Goal: Information Seeking & Learning: Check status

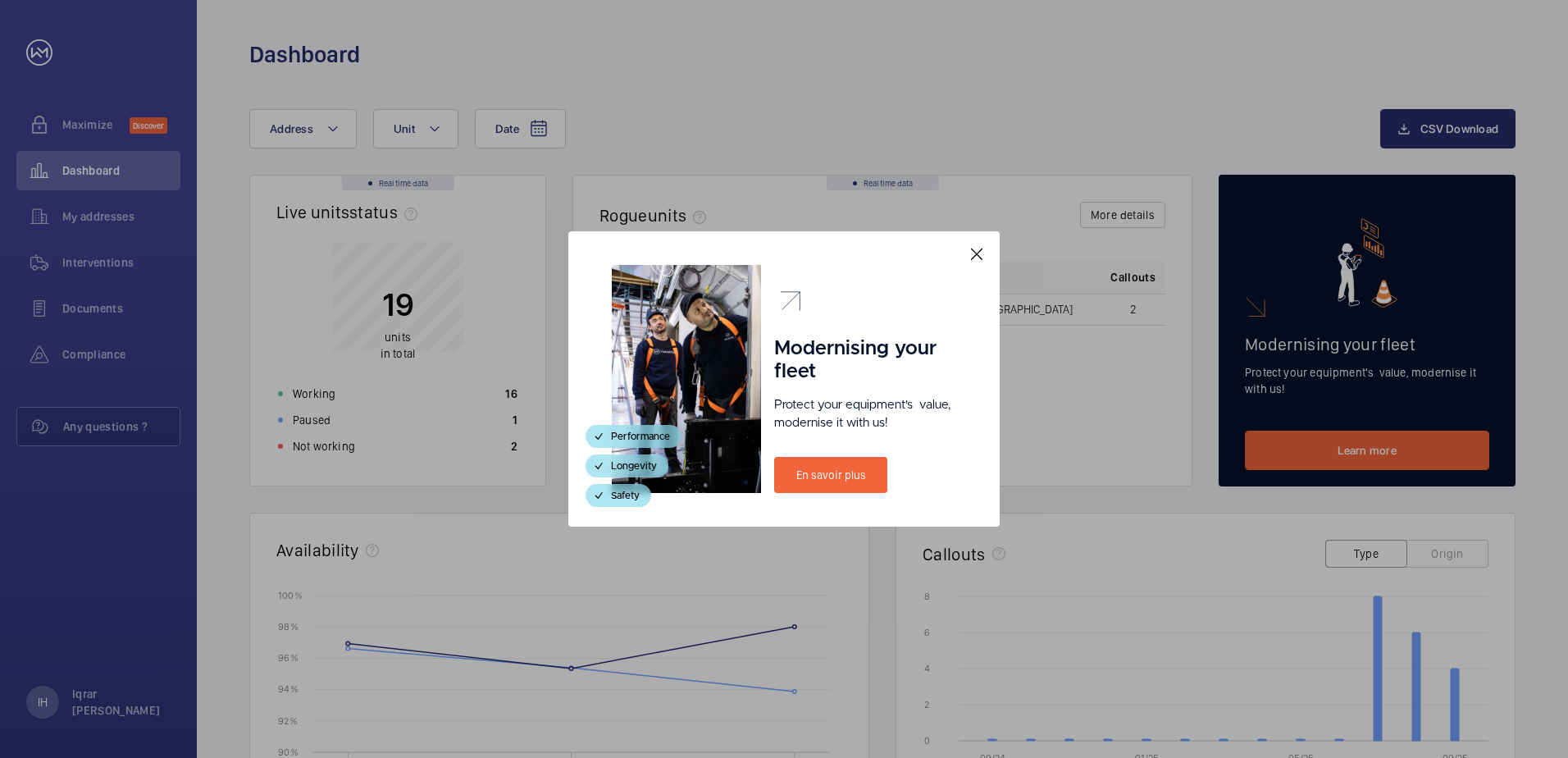
click at [977, 251] on mat-icon at bounding box center [977, 254] width 19 height 19
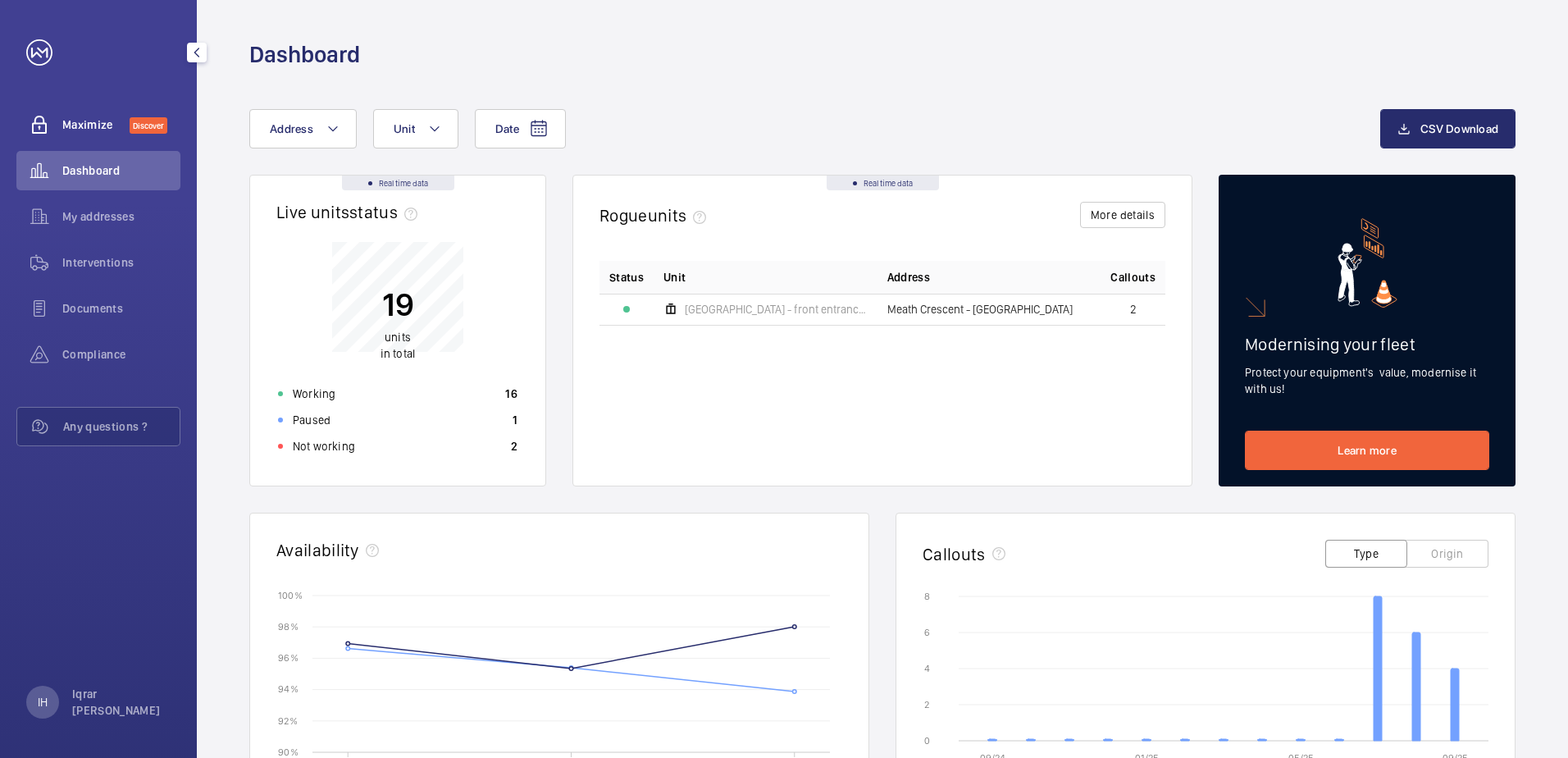
click at [116, 129] on span "Maximize" at bounding box center [96, 124] width 67 height 16
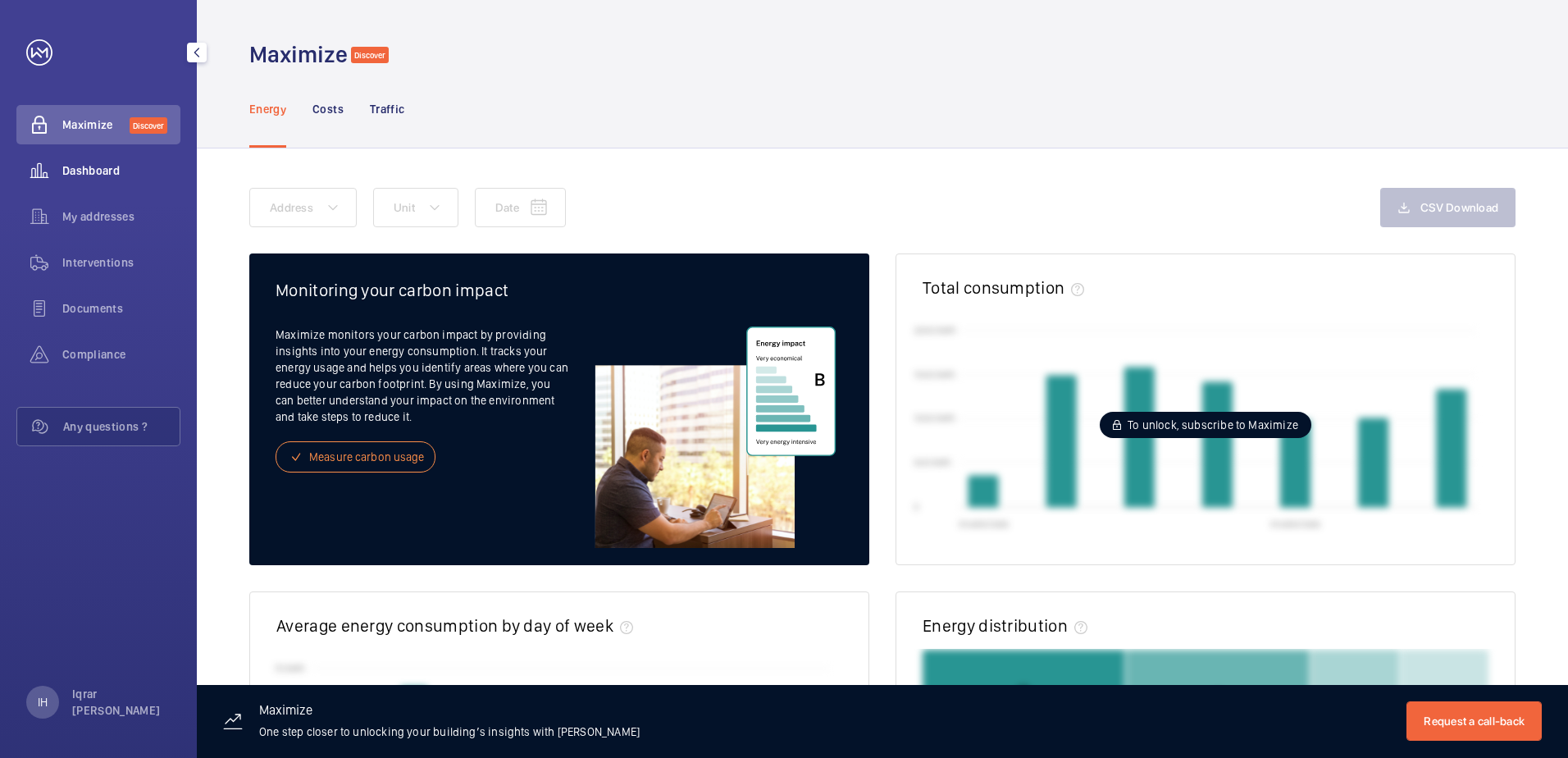
click at [98, 161] on div "Dashboard" at bounding box center [98, 170] width 164 height 39
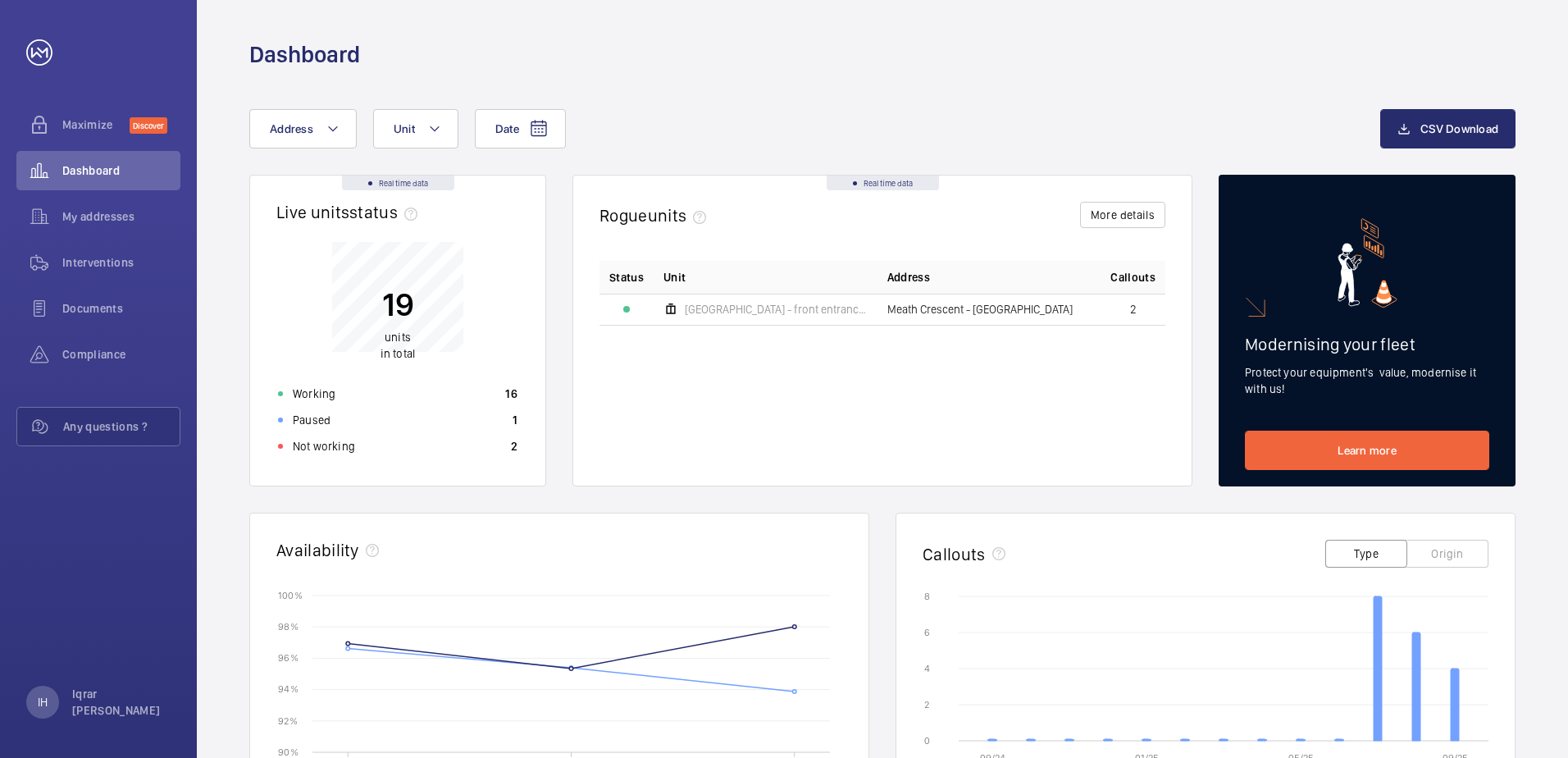
click at [986, 303] on span "Meath Crescent - [GEOGRAPHIC_DATA]" at bounding box center [980, 309] width 186 height 12
drag, startPoint x: 1137, startPoint y: 312, endPoint x: 1127, endPoint y: 315, distance: 10.4
click at [1139, 314] on td "2" at bounding box center [1133, 309] width 64 height 31
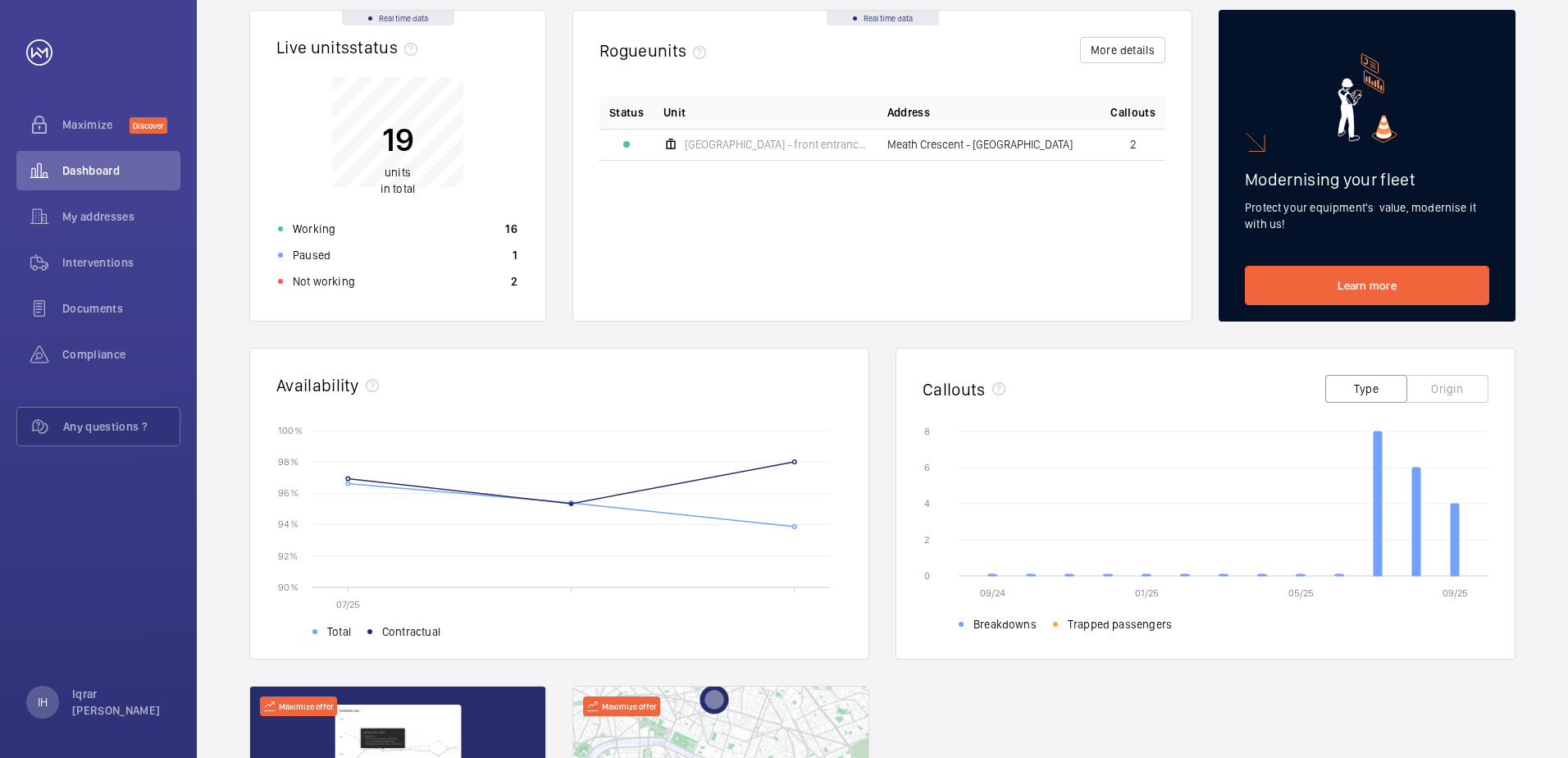
scroll to position [116, 0]
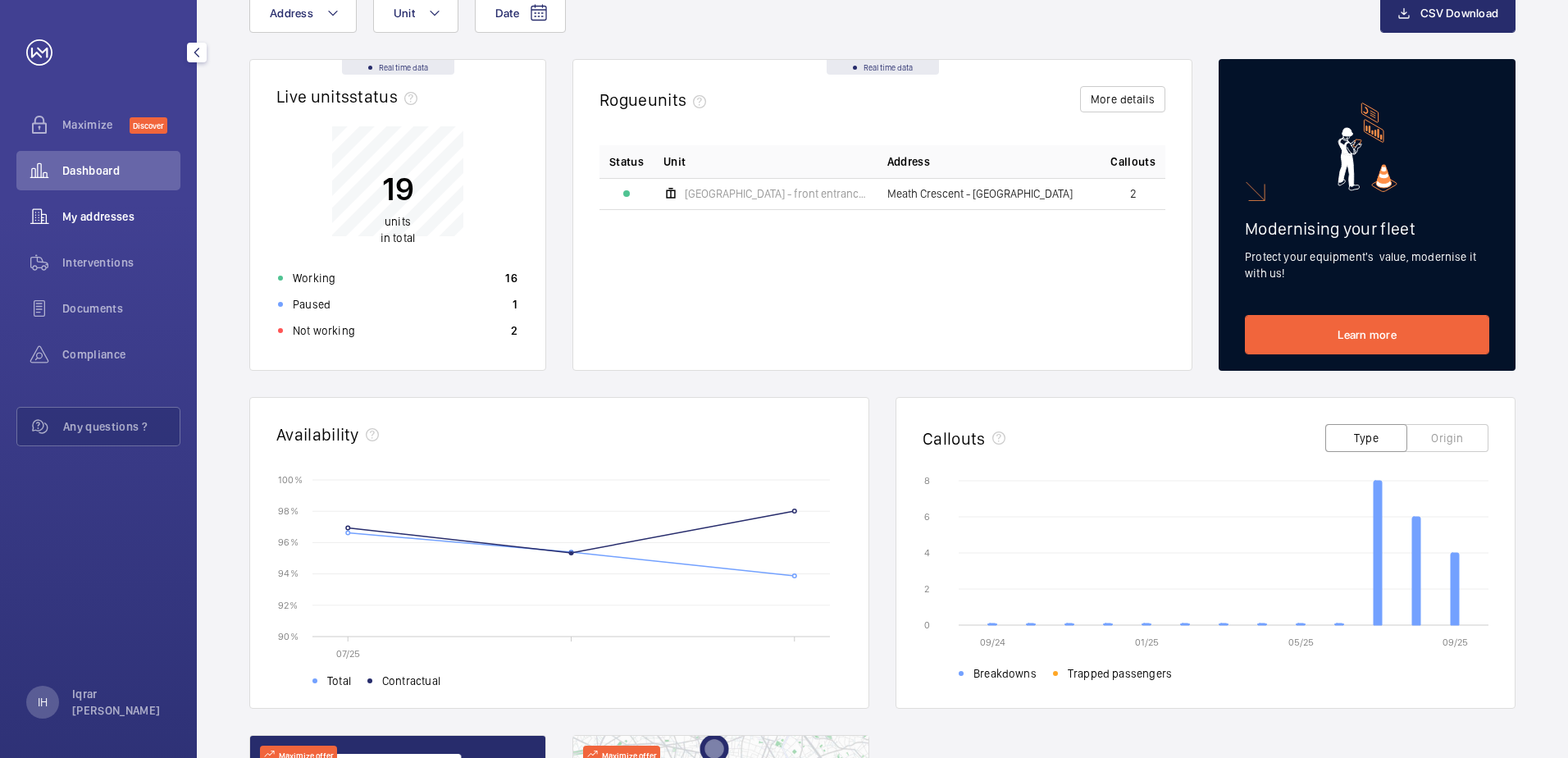
drag, startPoint x: 147, startPoint y: 230, endPoint x: 121, endPoint y: 230, distance: 26.0
click at [147, 230] on div "My addresses" at bounding box center [98, 216] width 164 height 39
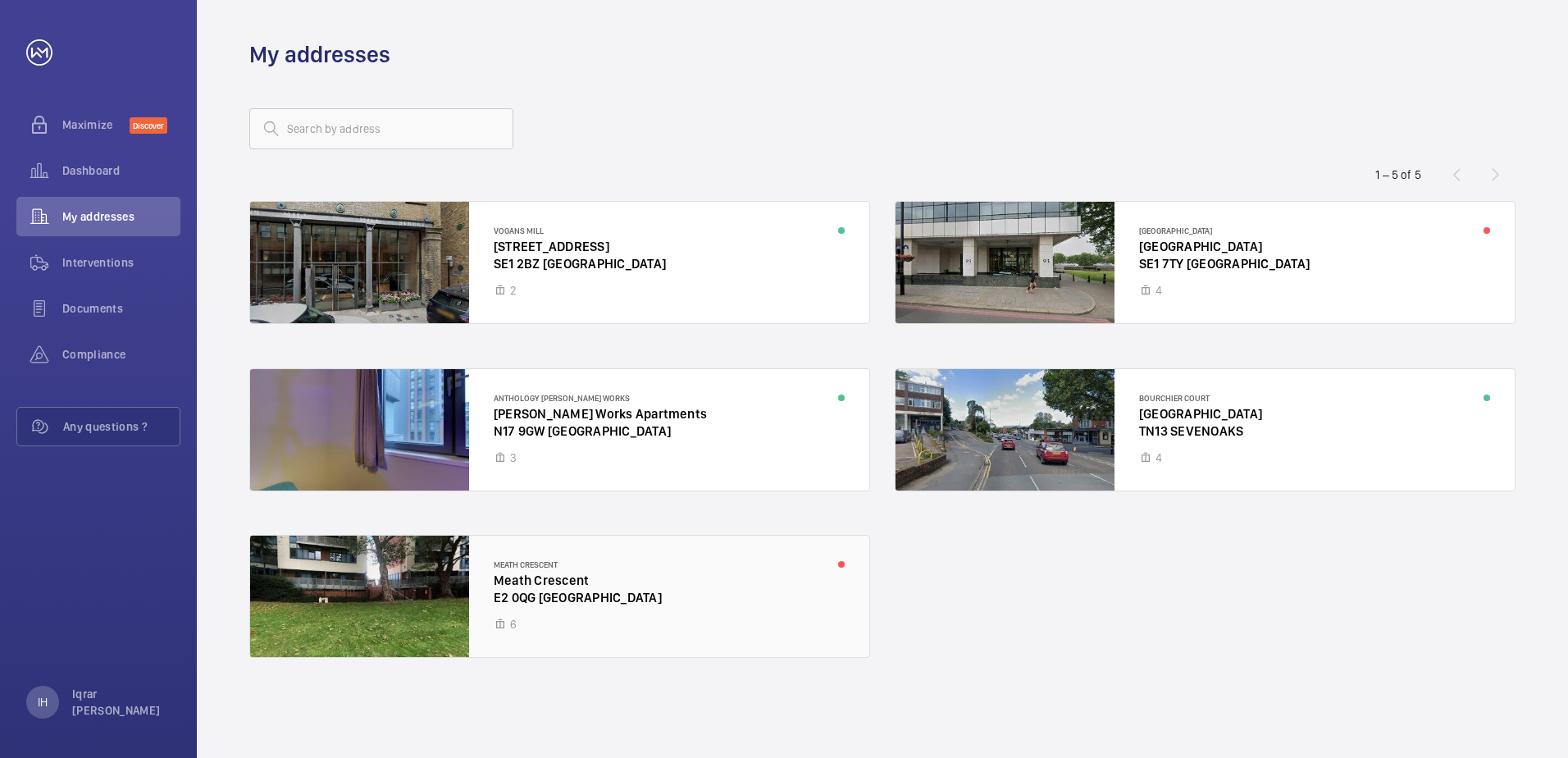
click at [715, 595] on div at bounding box center [559, 595] width 619 height 121
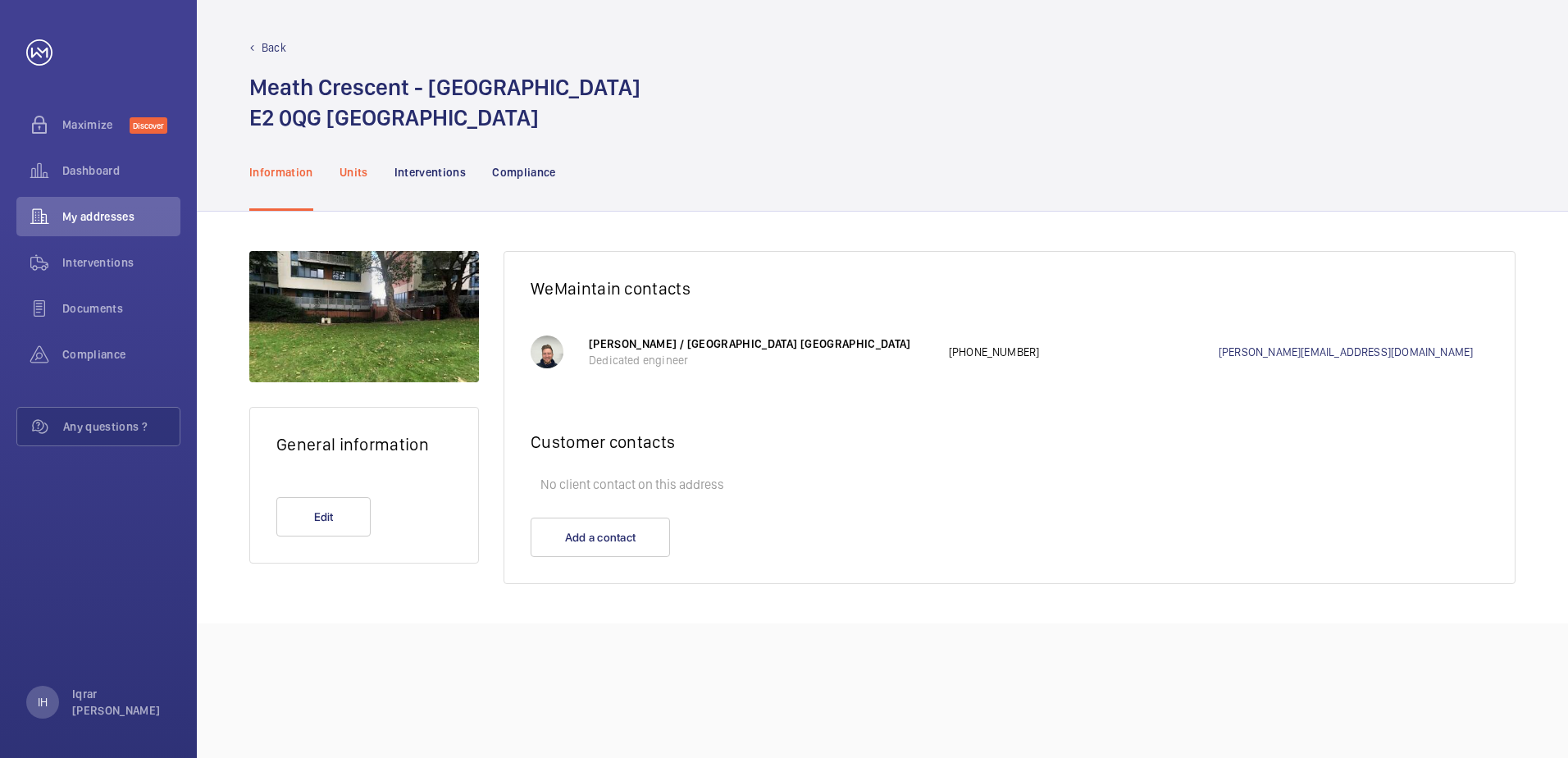
click at [367, 170] on p "Units" at bounding box center [354, 172] width 29 height 16
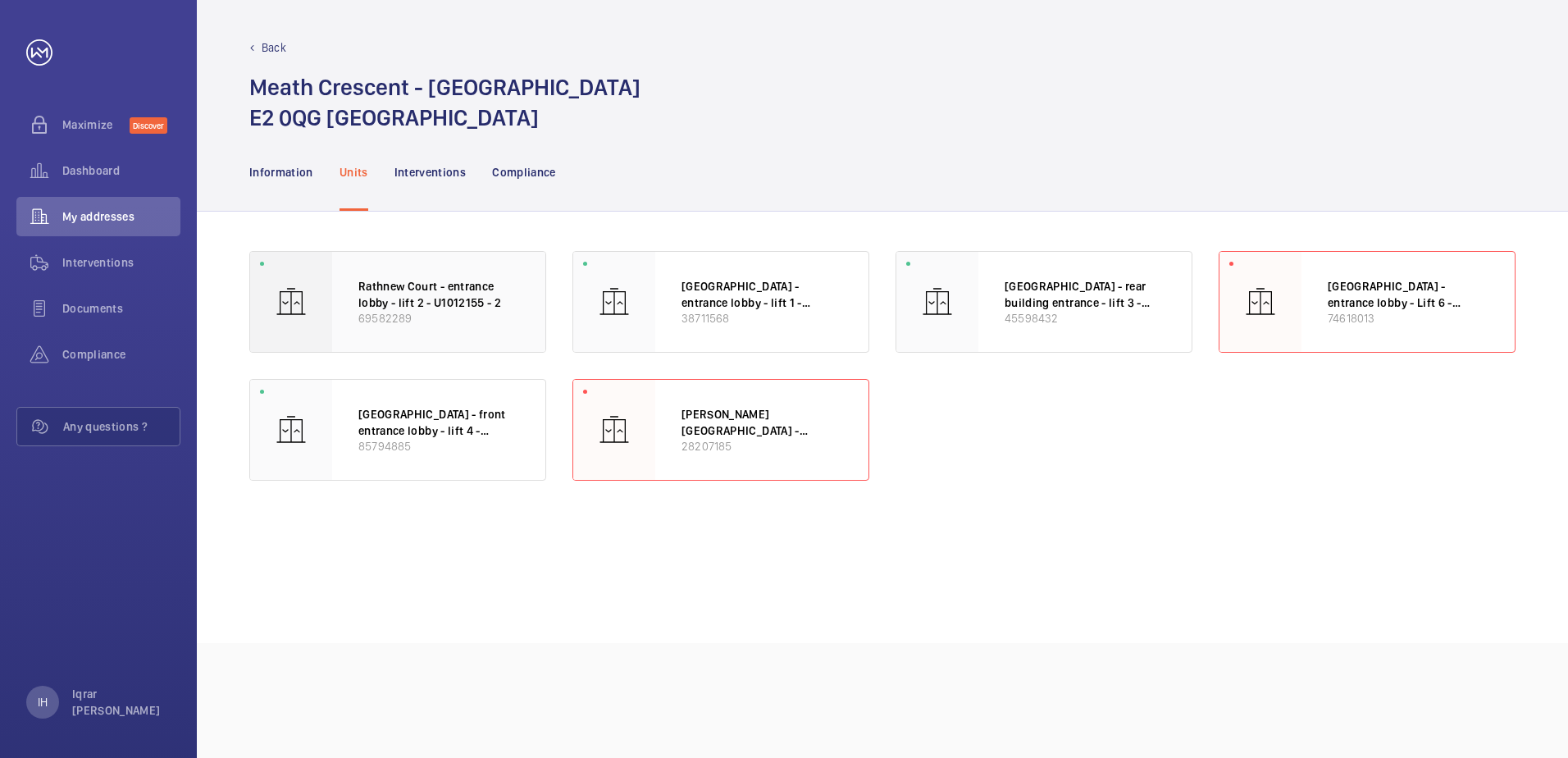
click at [410, 327] on div "Rathnew Court - entrance lobby - lift 2 - U1012155 - 2 69582289" at bounding box center [439, 302] width 213 height 100
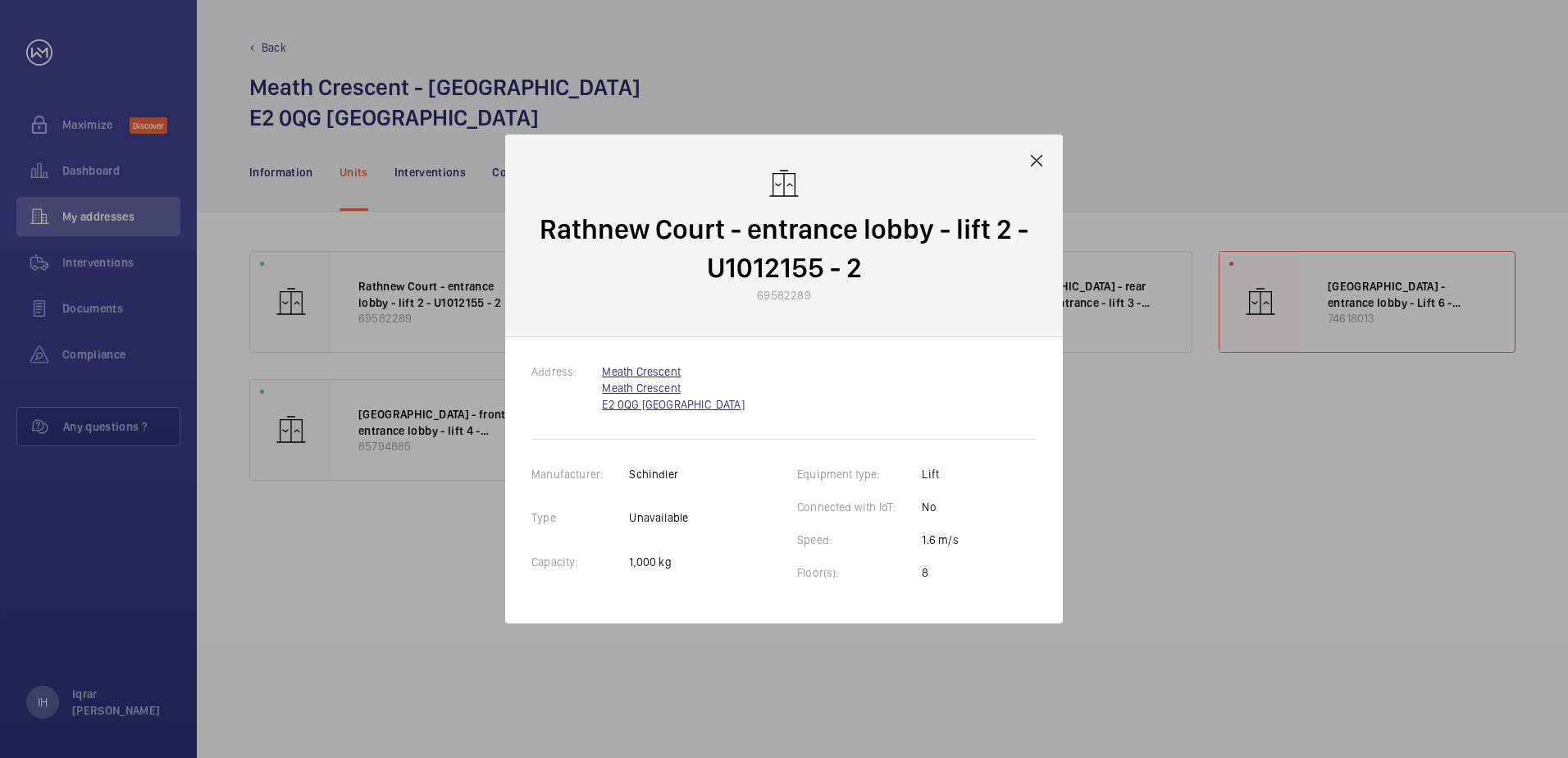
click at [625, 367] on link "Meath Crescent Meath Crescent E2 0QG [GEOGRAPHIC_DATA]" at bounding box center [673, 388] width 142 height 46
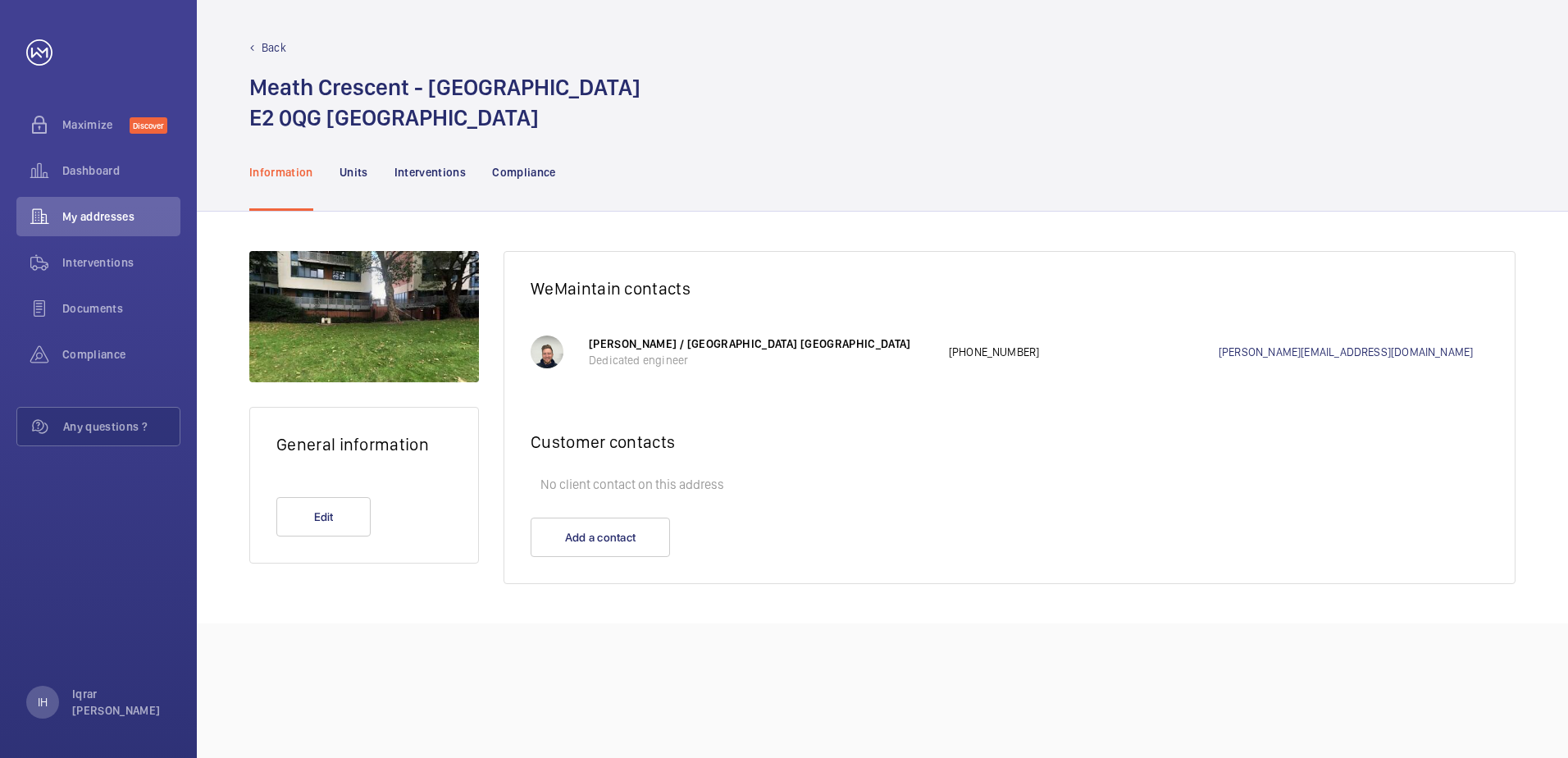
click at [336, 160] on nav "Information Units Interventions Compliance" at bounding box center [402, 172] width 307 height 78
click at [336, 172] on nav "Information Units Interventions Compliance" at bounding box center [402, 172] width 307 height 78
click at [344, 175] on p "Units" at bounding box center [354, 172] width 29 height 16
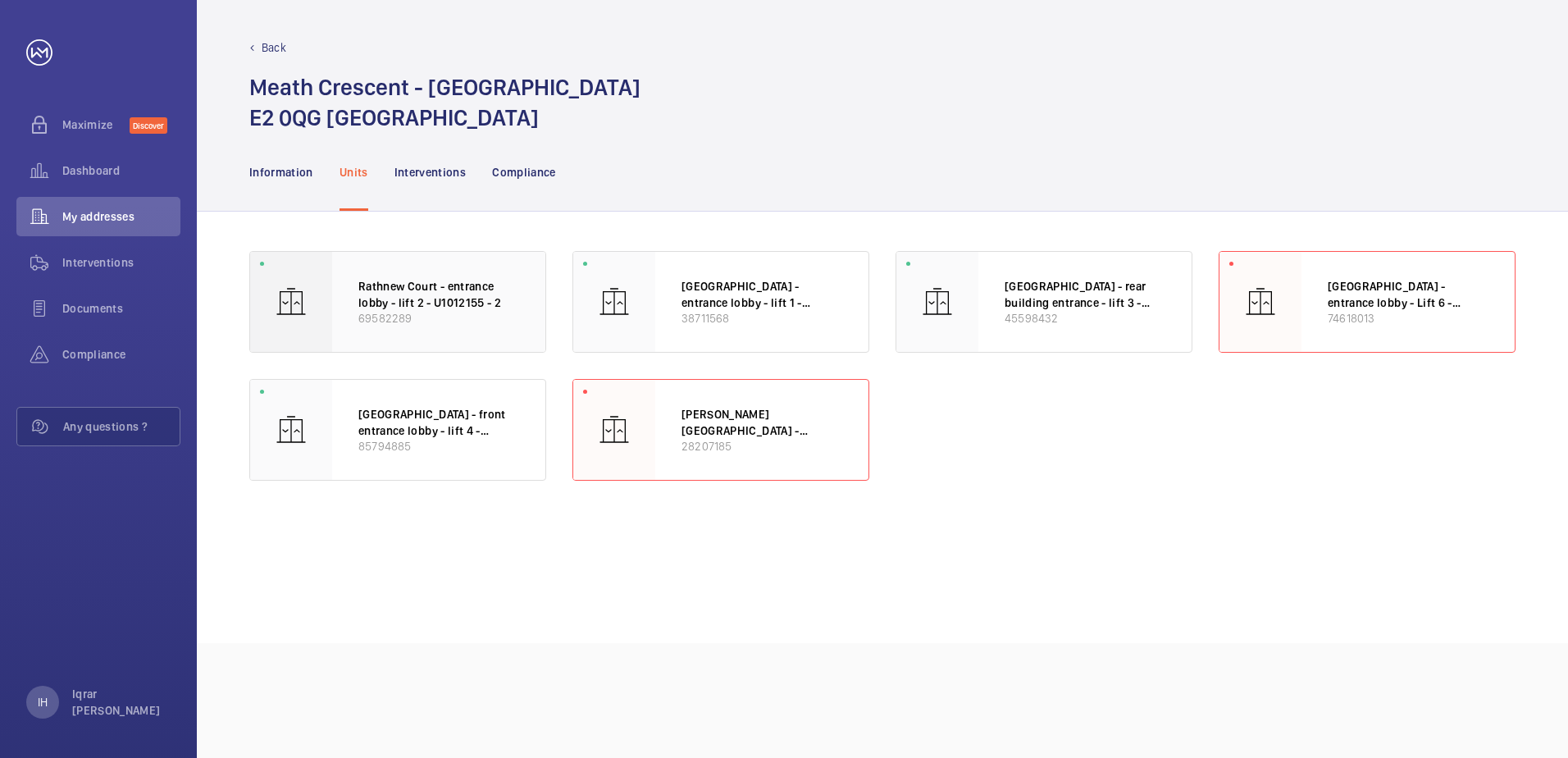
click at [440, 271] on div "Rathnew Court - entrance lobby - lift 2 - U1012155 - 2 69582289" at bounding box center [439, 302] width 213 height 100
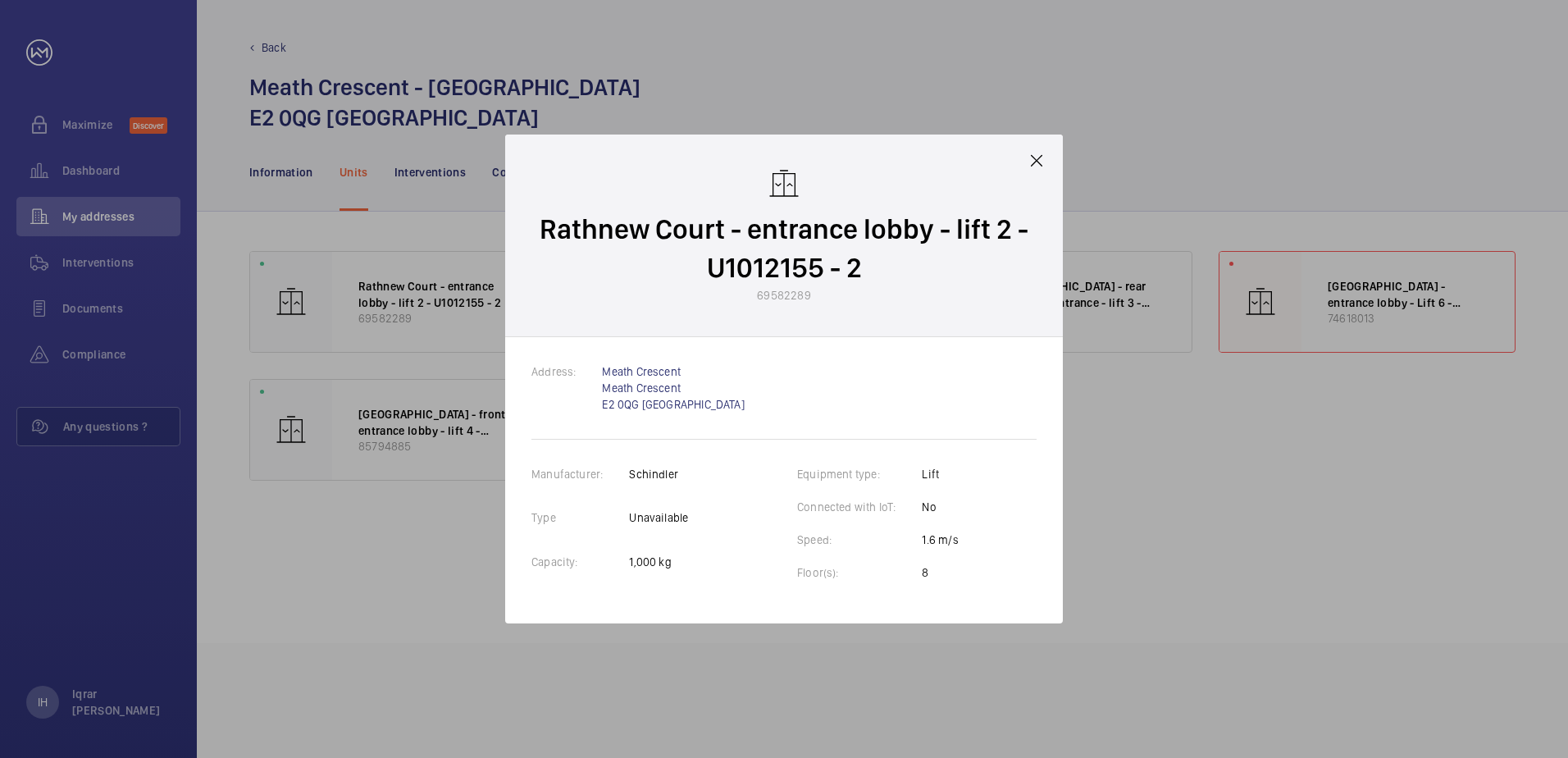
click at [894, 244] on p "Rathnew Court - entrance lobby - lift 2 - U1012155 - 2" at bounding box center [784, 248] width 492 height 77
click at [798, 177] on img at bounding box center [784, 184] width 33 height 33
click at [1033, 162] on mat-icon at bounding box center [1036, 160] width 19 height 19
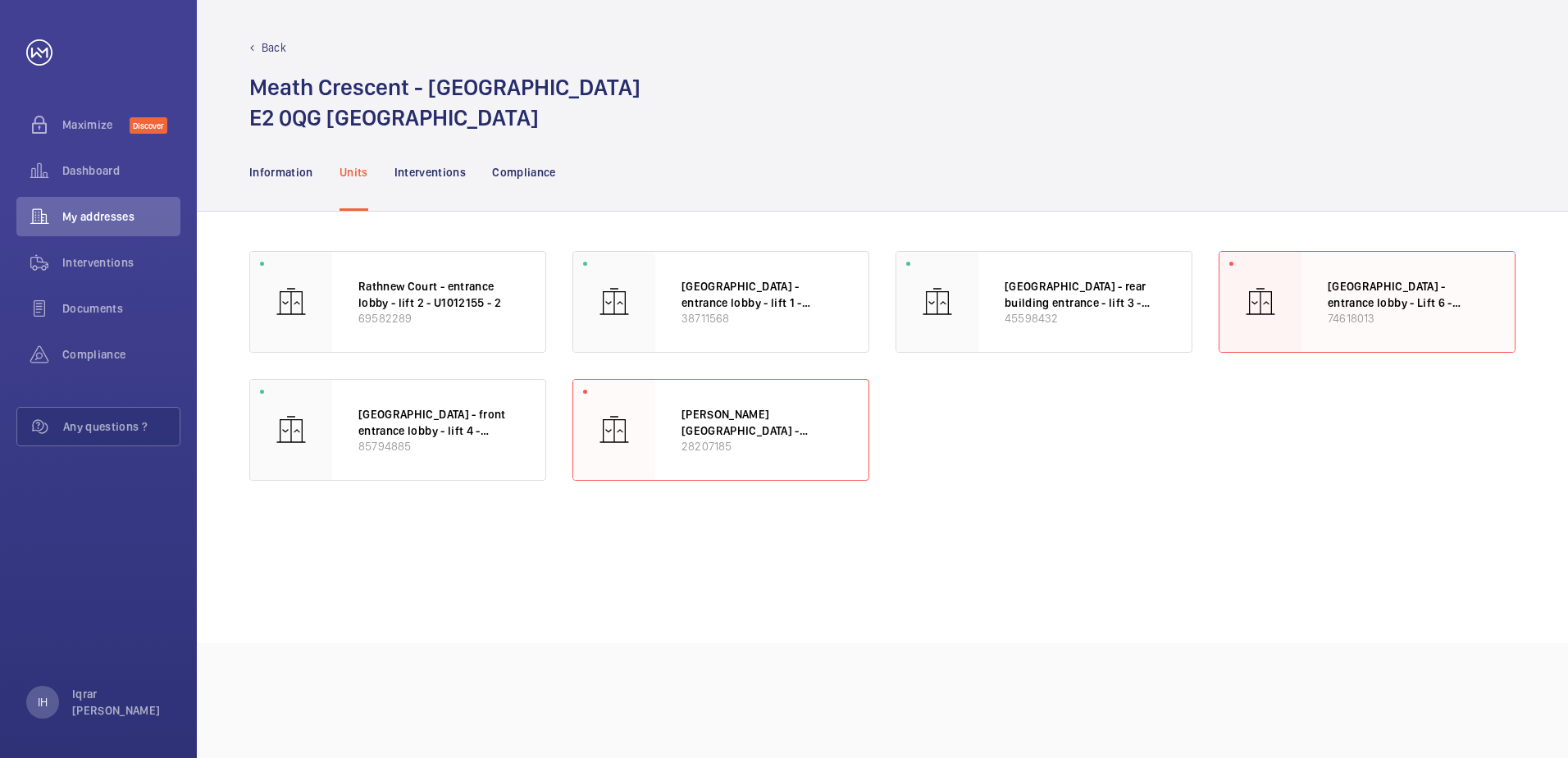
click at [1405, 338] on div "[GEOGRAPHIC_DATA] - entrance lobby - Lift 6 - U1012155 - 6 74618013" at bounding box center [1409, 302] width 213 height 100
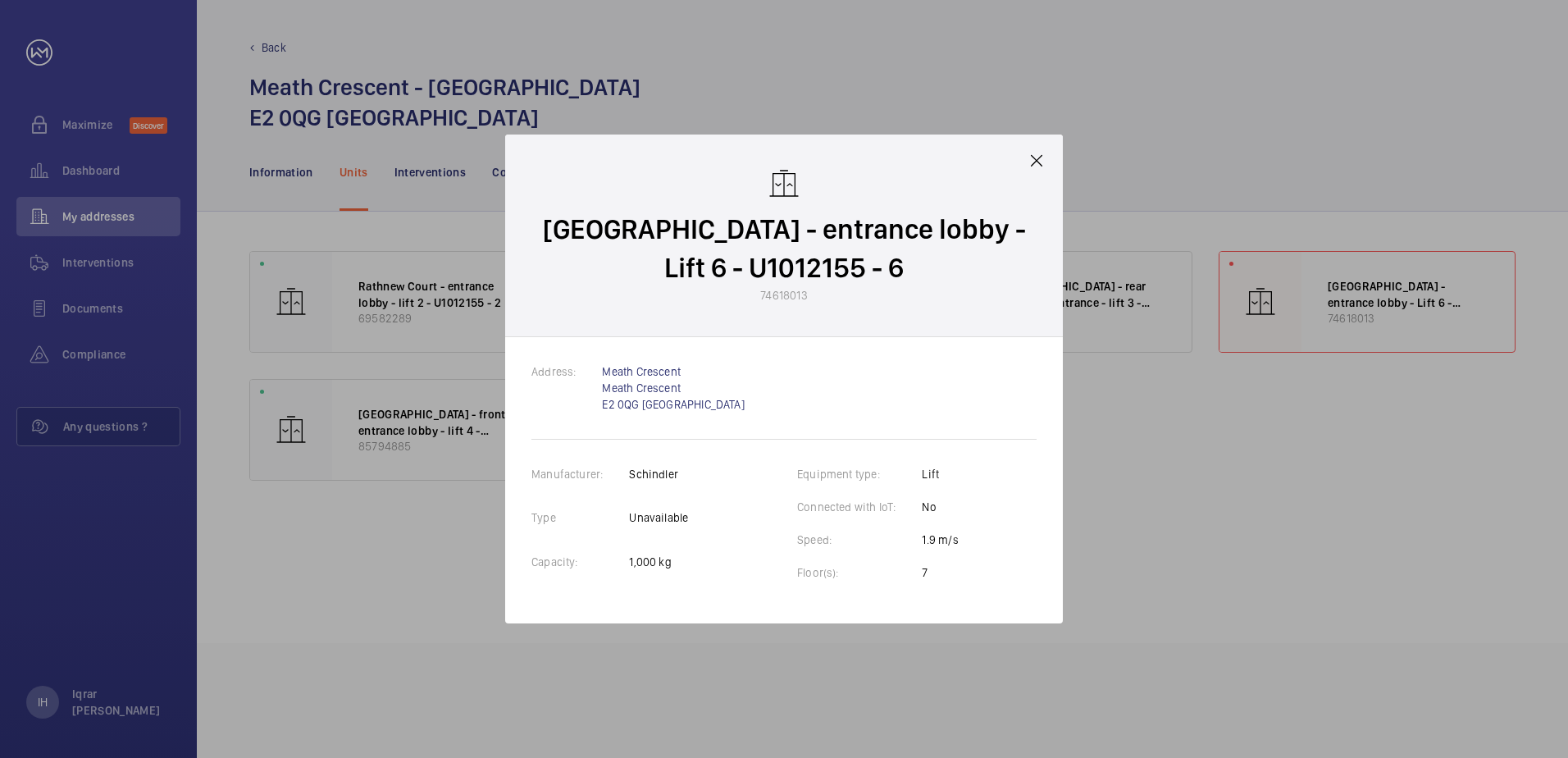
click at [764, 273] on p "[GEOGRAPHIC_DATA] - entrance lobby - Lift 6 - U1012155 - 6" at bounding box center [784, 248] width 492 height 77
click at [781, 179] on img at bounding box center [784, 184] width 33 height 33
click at [788, 292] on p "74618013" at bounding box center [784, 295] width 47 height 16
drag, startPoint x: 806, startPoint y: 293, endPoint x: 751, endPoint y: 295, distance: 55.0
click at [751, 295] on wm-front-client-platform-device-details "[GEOGRAPHIC_DATA] - entrance lobby - Lift 6 - U1012155 - 6 74618013" at bounding box center [784, 235] width 492 height 136
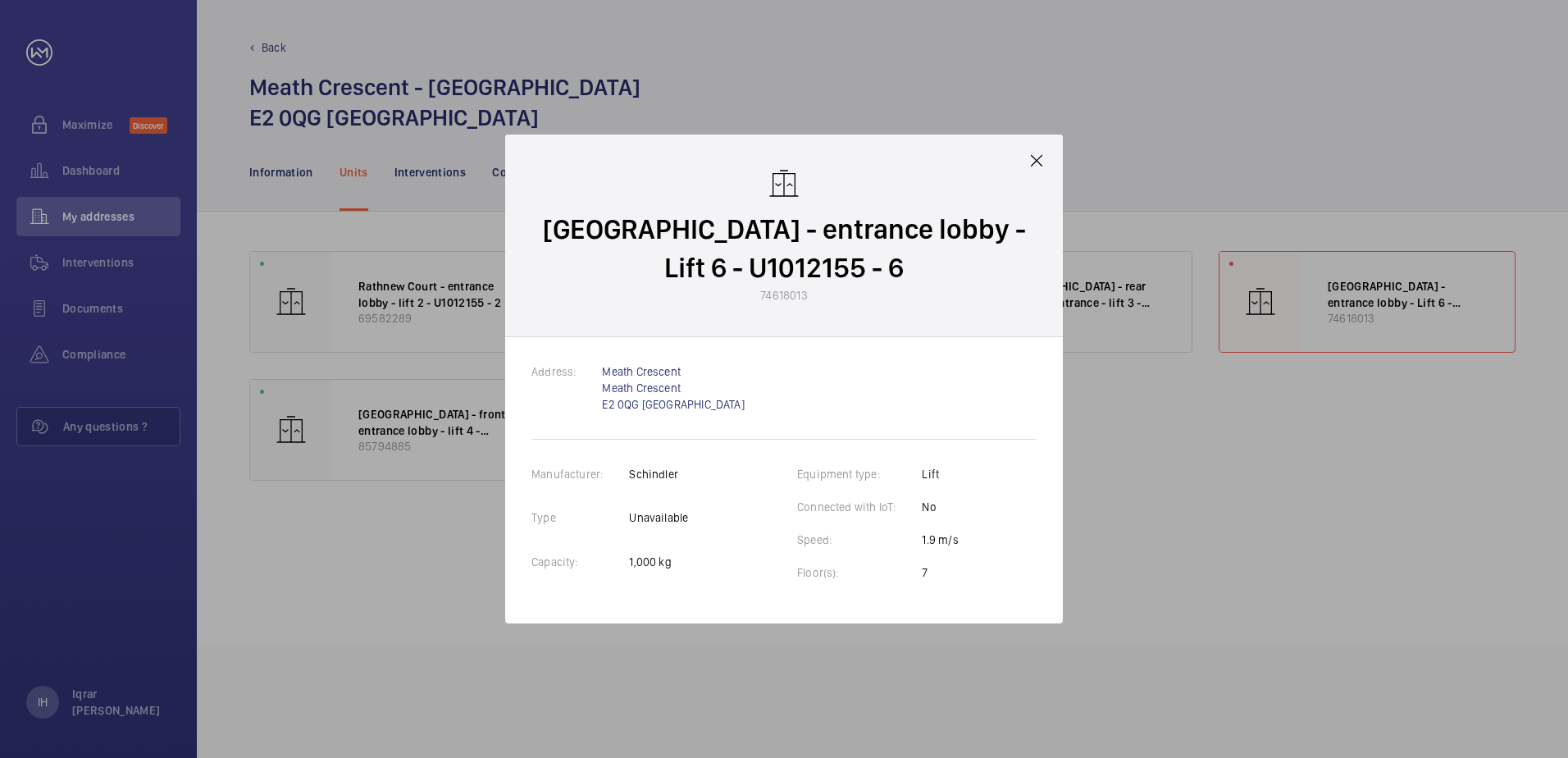
drag, startPoint x: 751, startPoint y: 295, endPoint x: 852, endPoint y: 349, distance: 114.5
click at [852, 349] on div "Address: [GEOGRAPHIC_DATA] E2 0QG [GEOGRAPHIC_DATA] Manufacturer: [PERSON_NAME]…" at bounding box center [784, 480] width 557 height 286
click at [840, 313] on div "[GEOGRAPHIC_DATA] - entrance lobby - Lift 6 - U1012155 - 6 74618013" at bounding box center [784, 235] width 557 height 202
click at [785, 191] on img at bounding box center [784, 184] width 33 height 33
click at [684, 407] on table "Address: [STREET_ADDRESS]" at bounding box center [657, 396] width 252 height 65
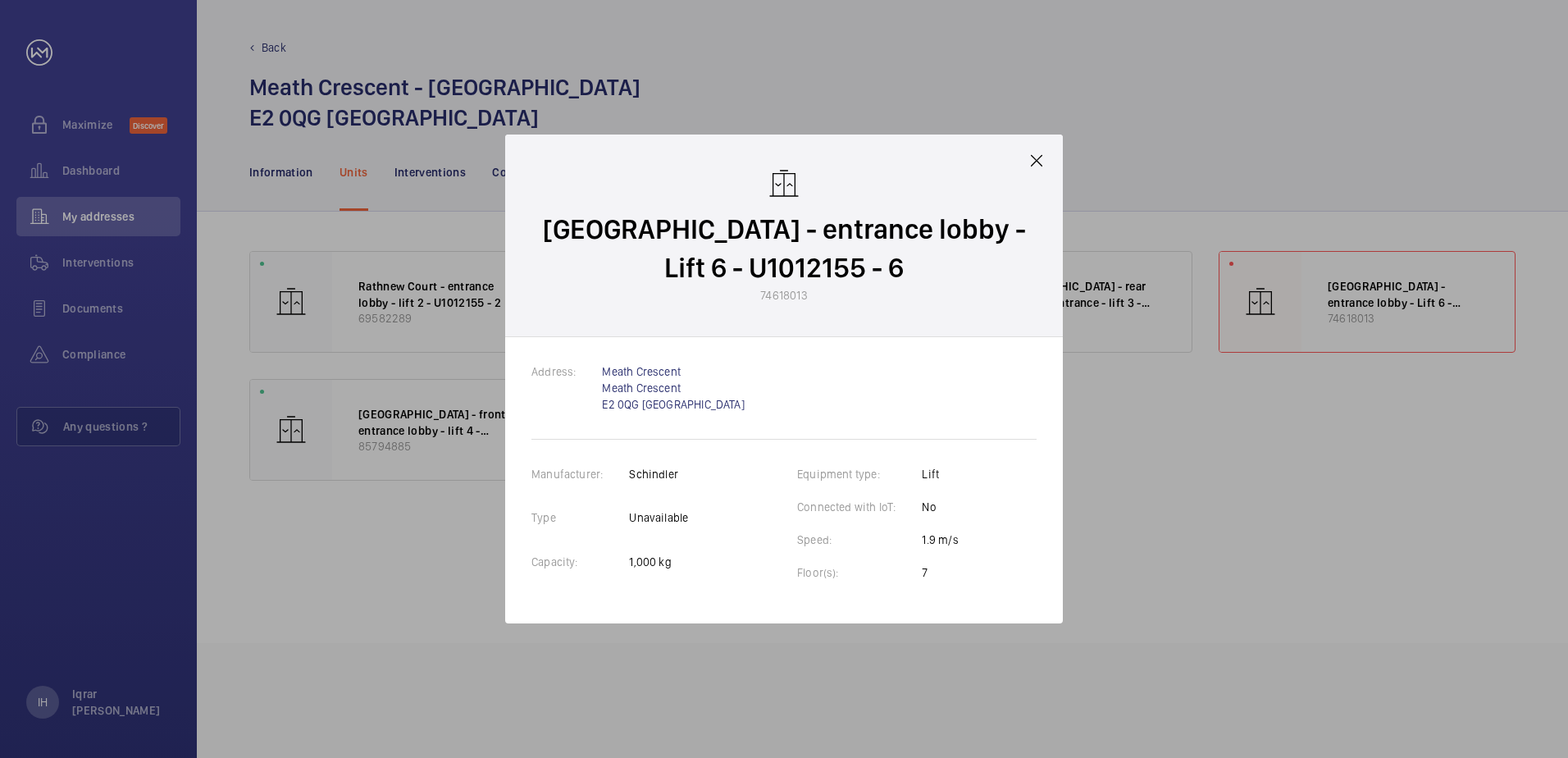
click at [668, 533] on td "Unavailable" at bounding box center [659, 530] width 59 height 43
click at [1034, 164] on mat-icon at bounding box center [1036, 160] width 19 height 19
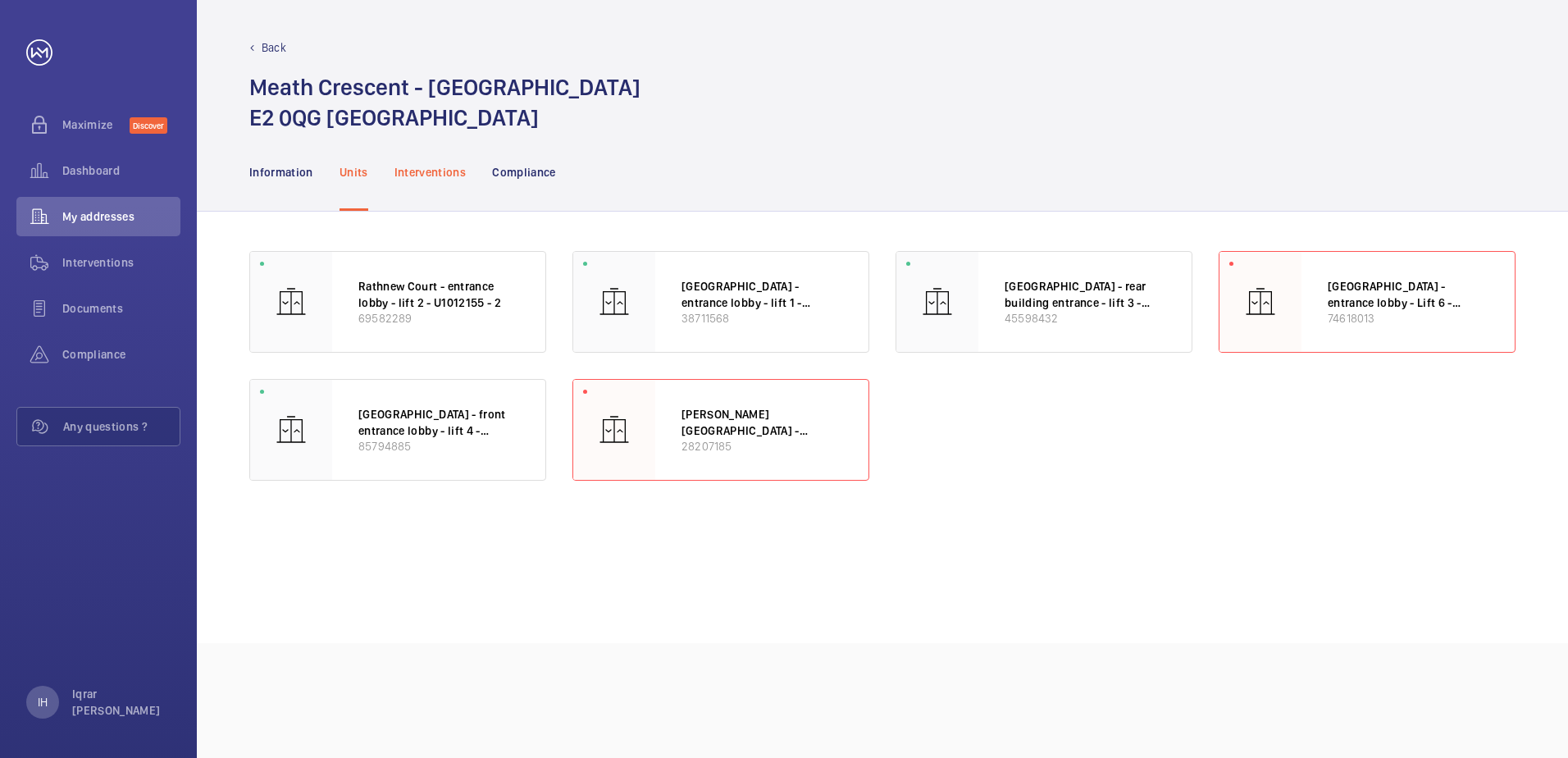
click at [452, 170] on p "Interventions" at bounding box center [430, 172] width 72 height 16
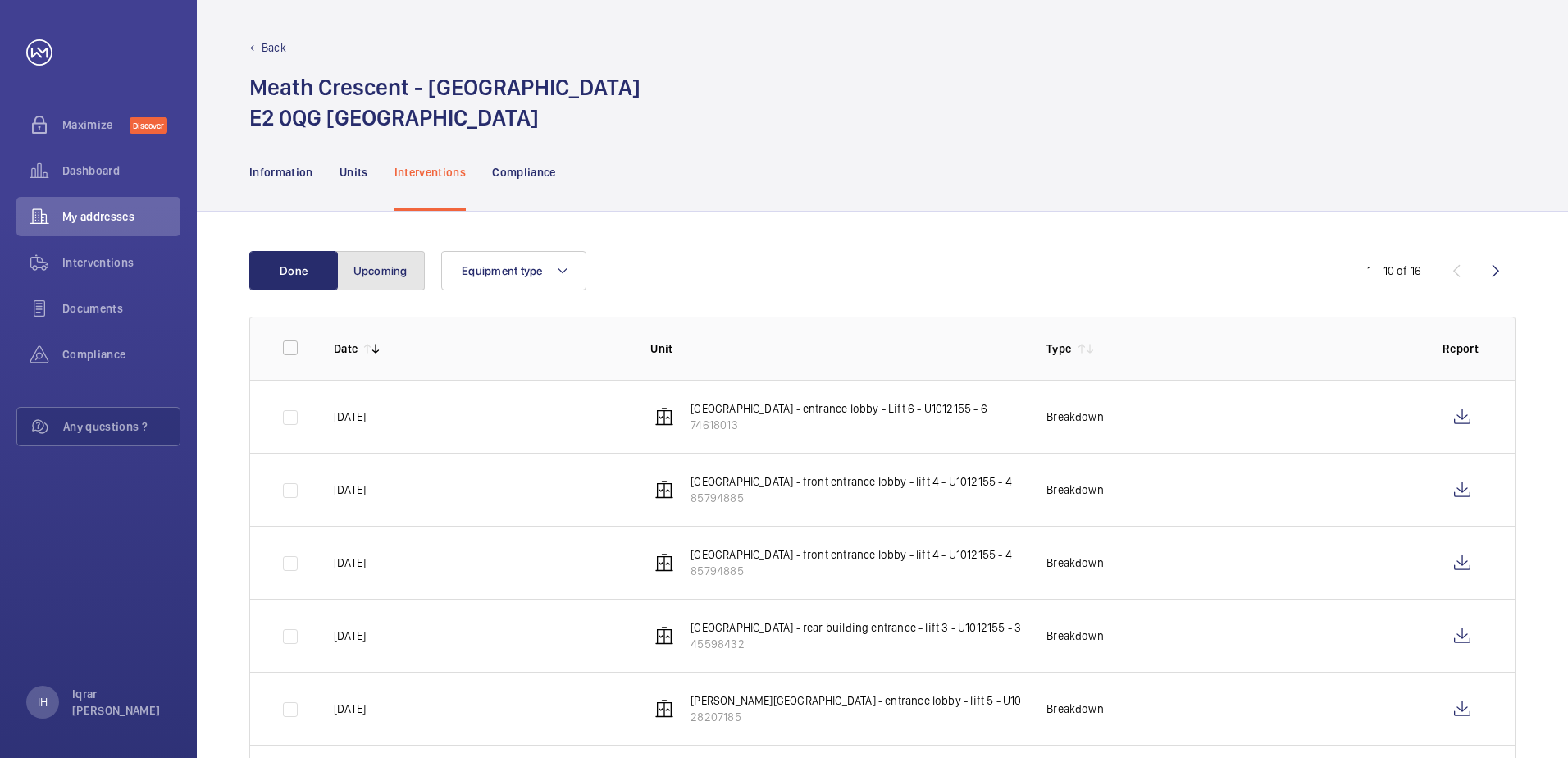
click at [392, 253] on button "Upcoming" at bounding box center [380, 270] width 89 height 39
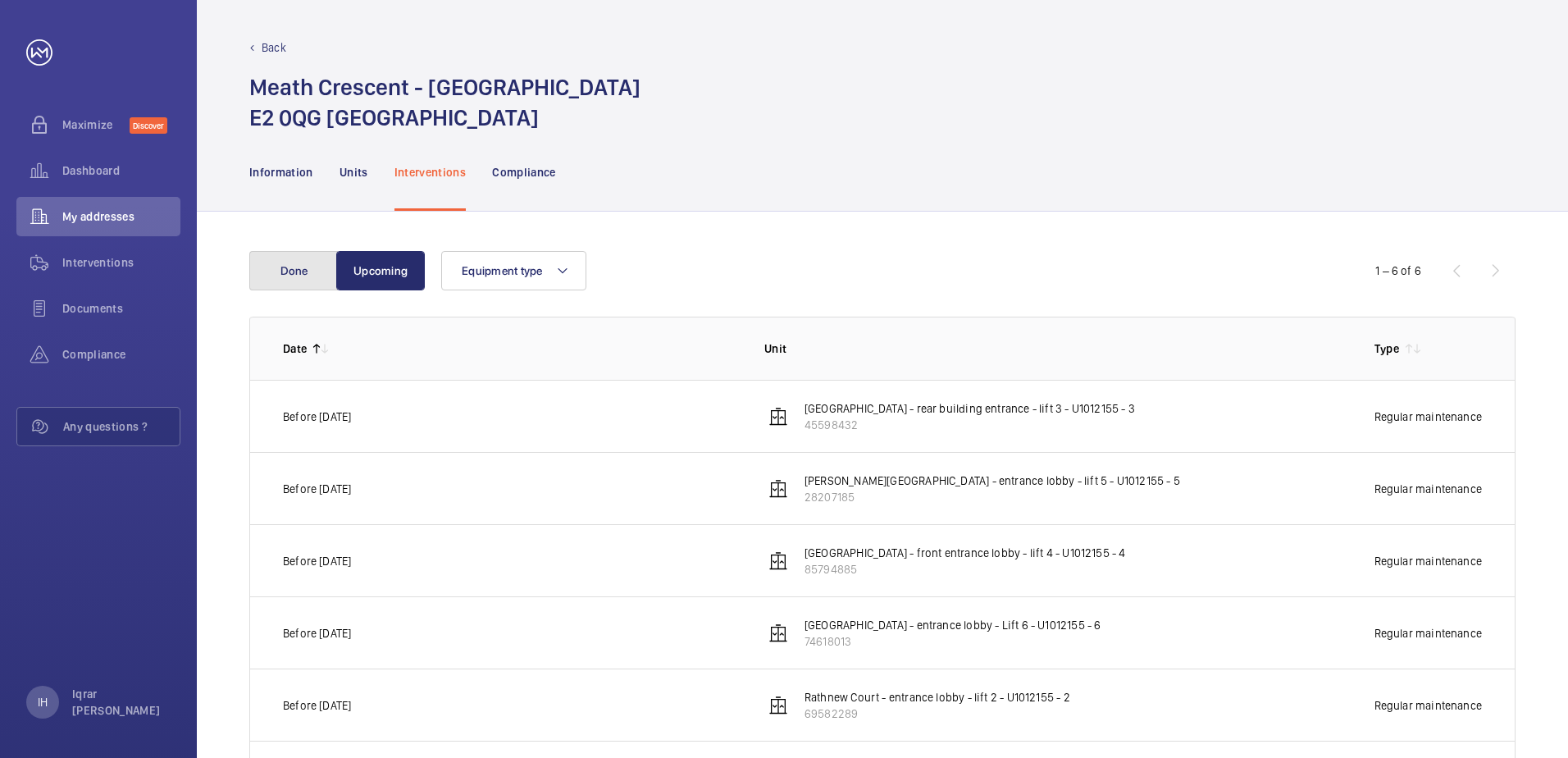
click at [276, 271] on button "Done" at bounding box center [293, 270] width 89 height 39
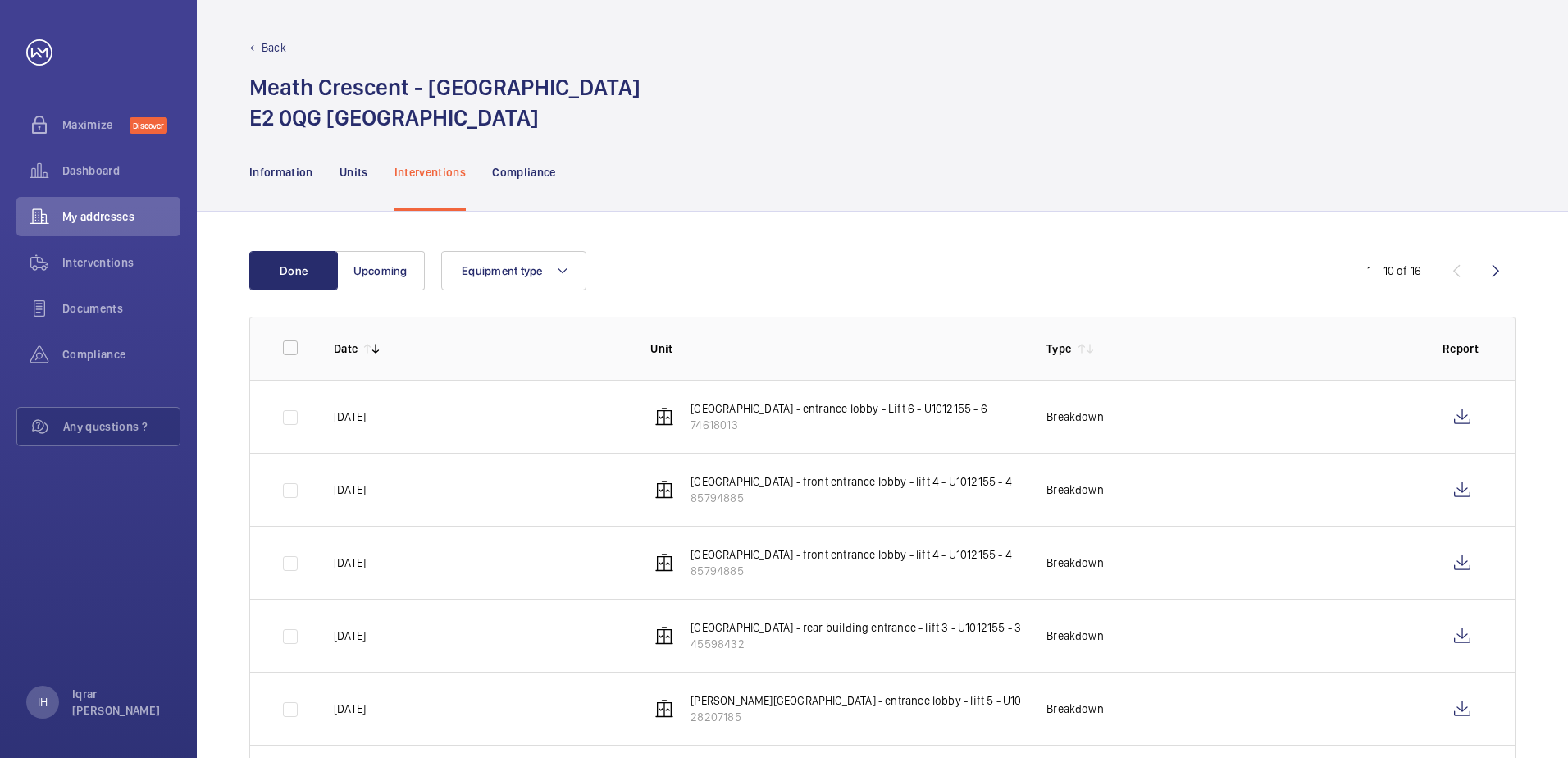
click at [812, 425] on p "74618013" at bounding box center [839, 424] width 297 height 16
click at [1443, 418] on wm-front-icon-button at bounding box center [1462, 417] width 39 height 39
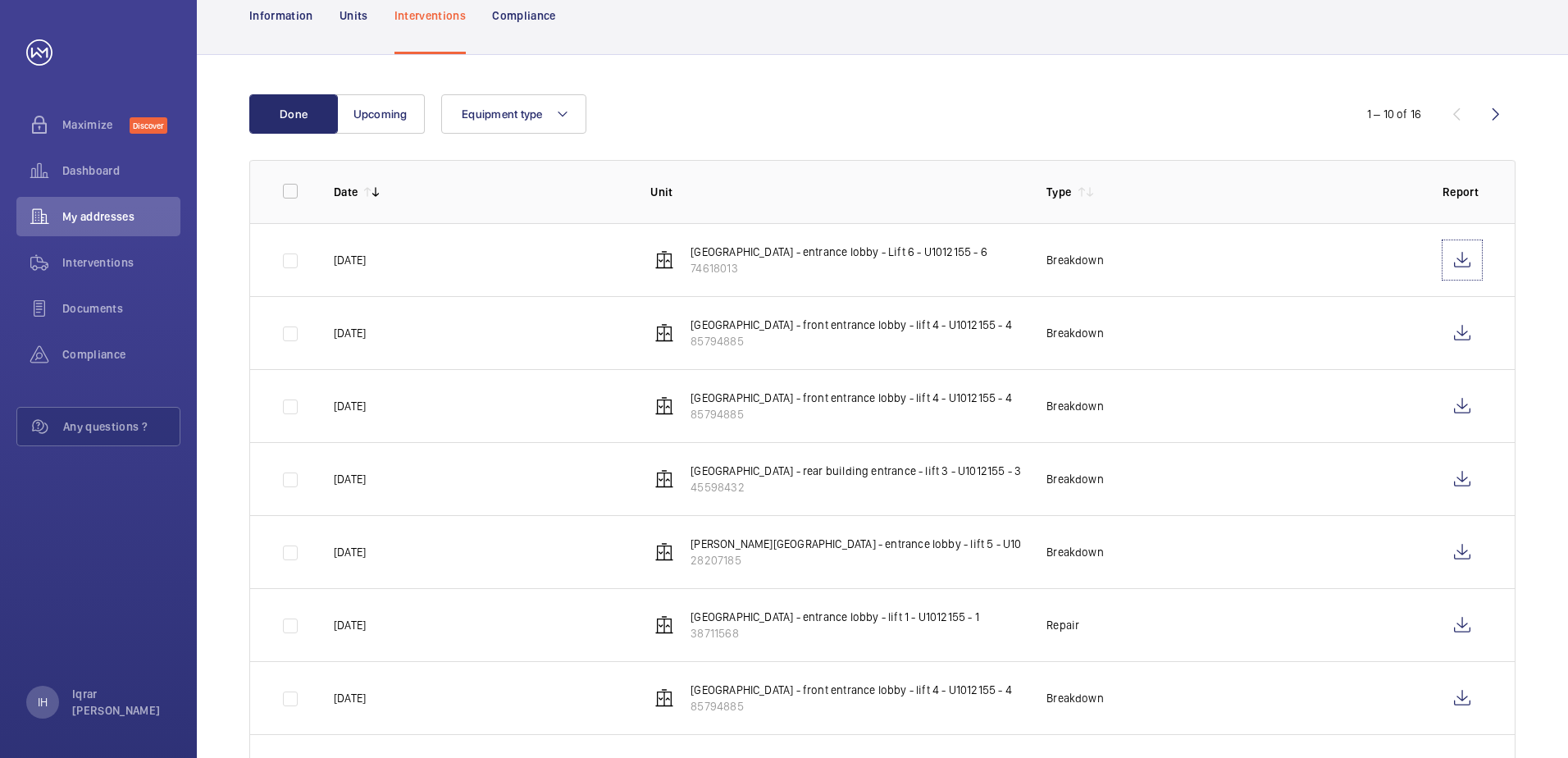
scroll to position [392, 0]
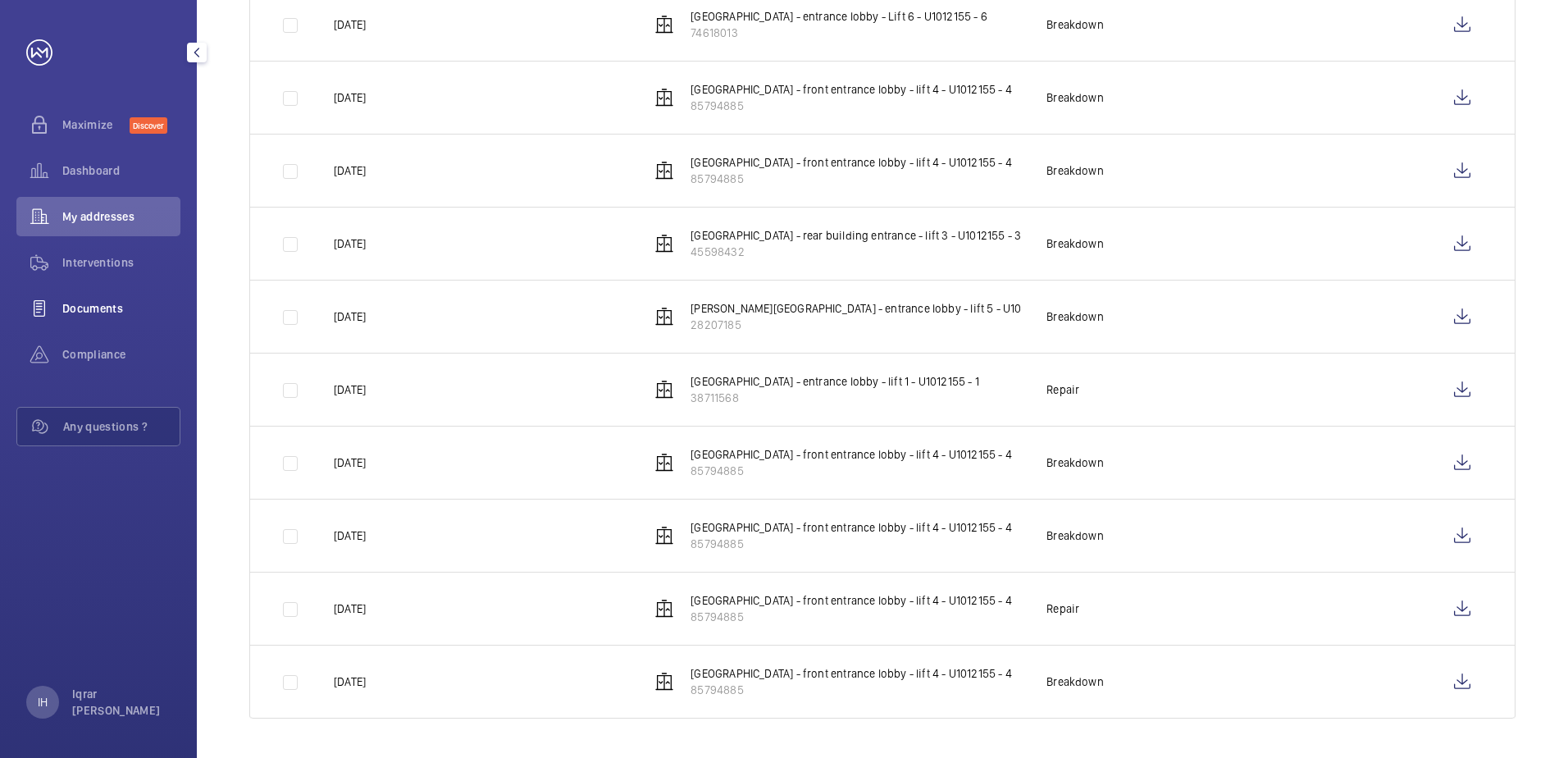
click at [88, 311] on span "Documents" at bounding box center [121, 307] width 118 height 16
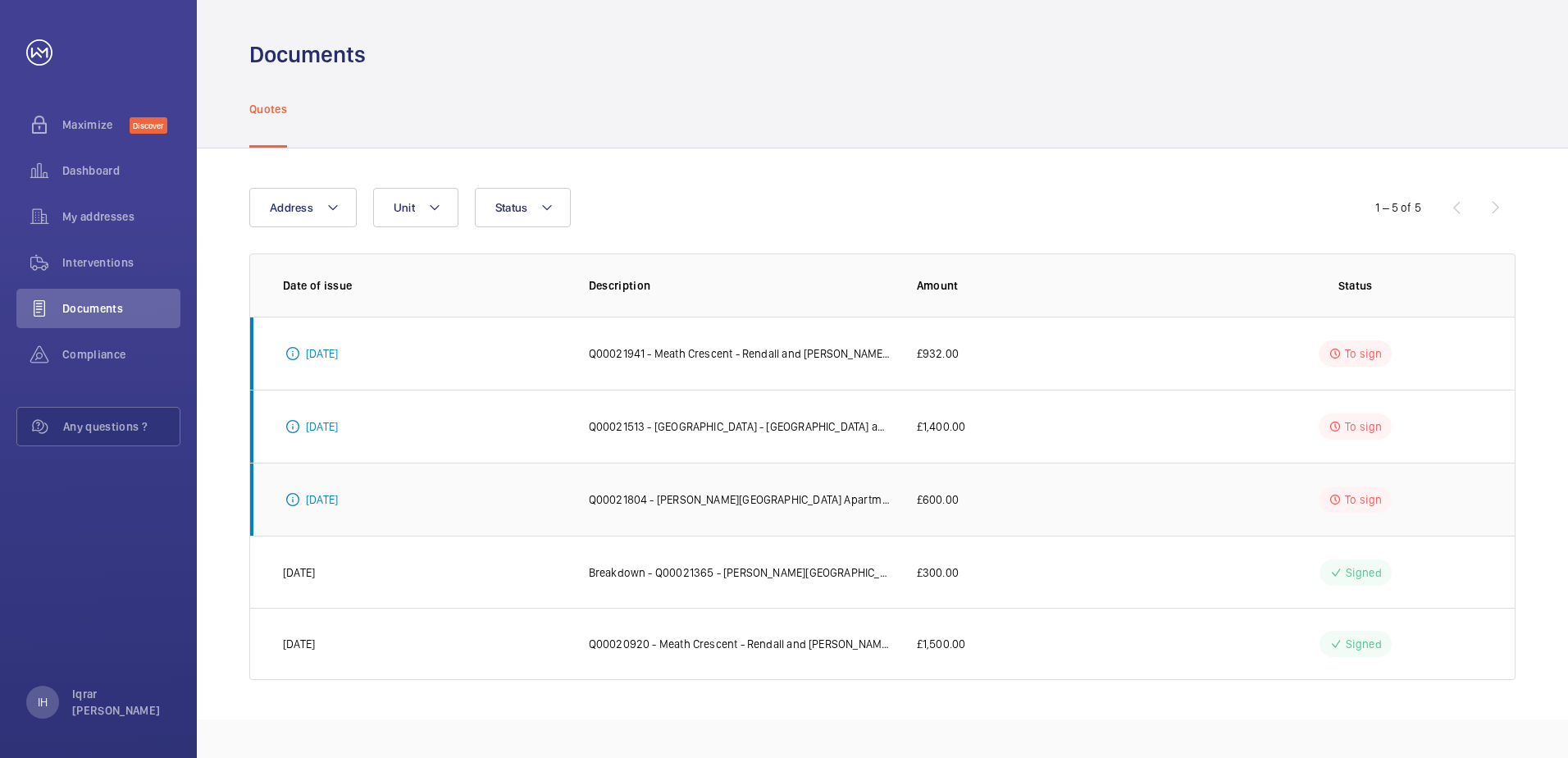
click at [1360, 506] on p "To sign" at bounding box center [1364, 499] width 37 height 16
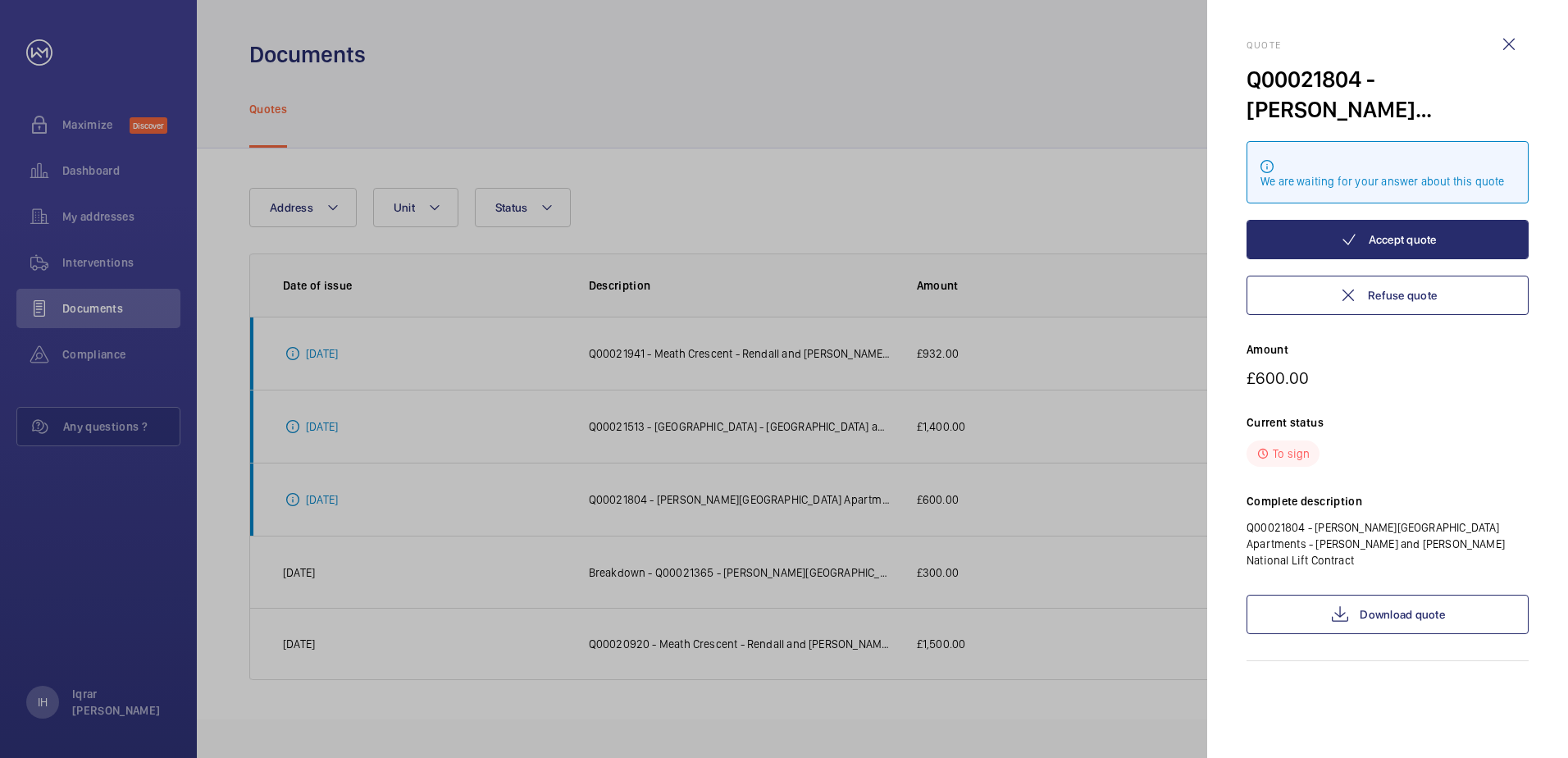
click at [1099, 426] on div at bounding box center [784, 379] width 1568 height 758
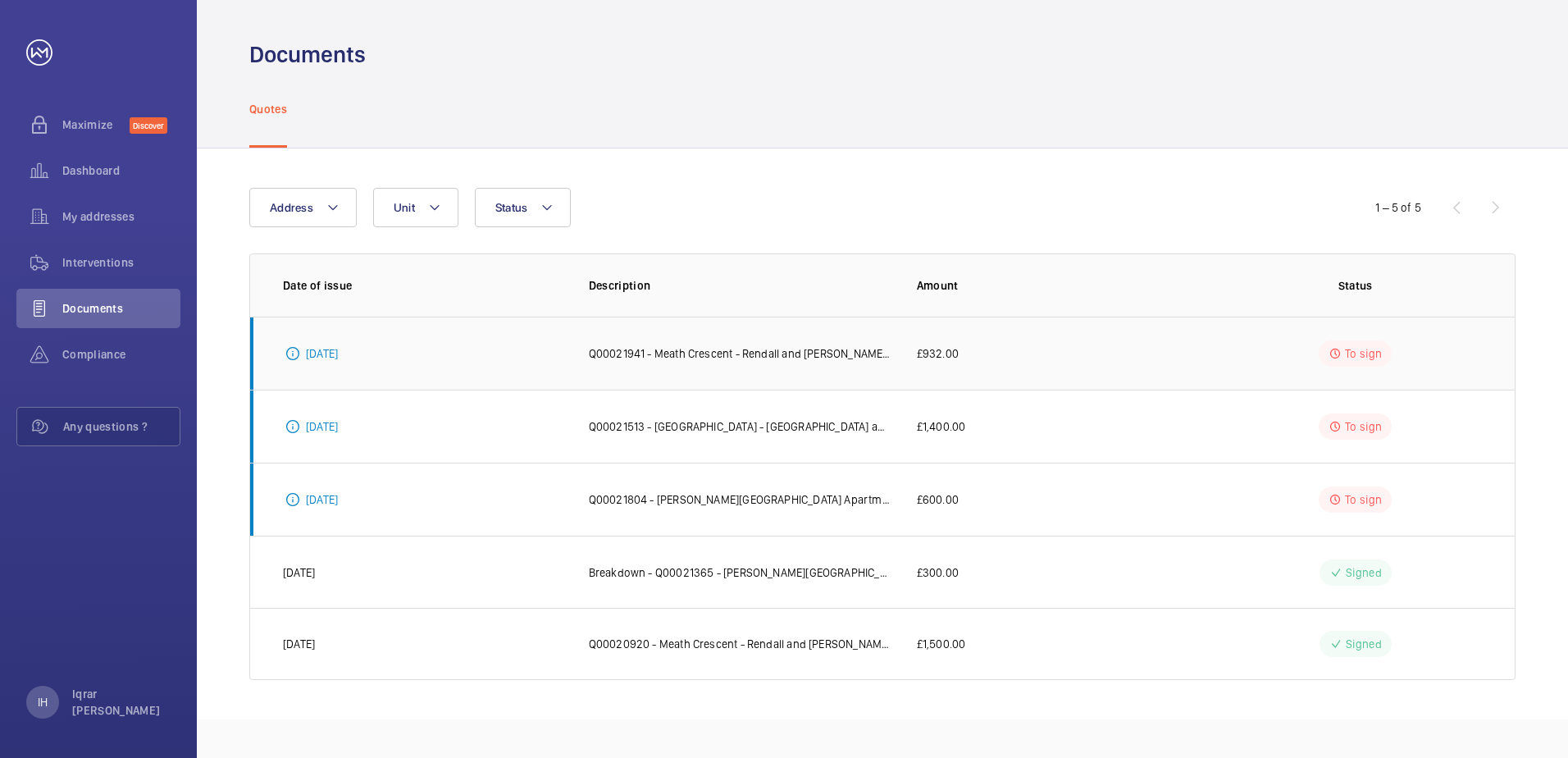
click at [1360, 353] on p "To sign" at bounding box center [1364, 353] width 37 height 16
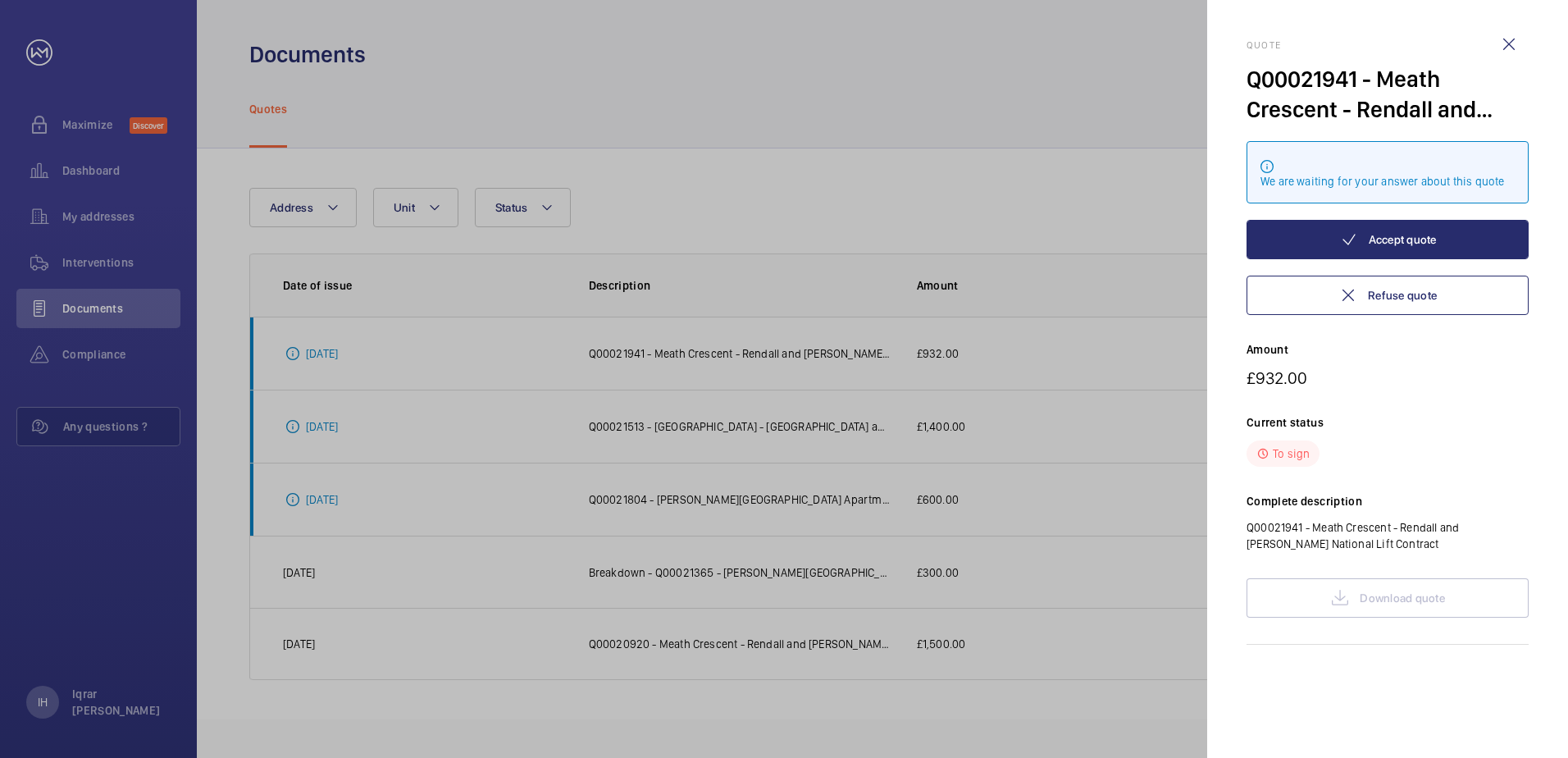
click at [1062, 444] on div at bounding box center [784, 379] width 1568 height 758
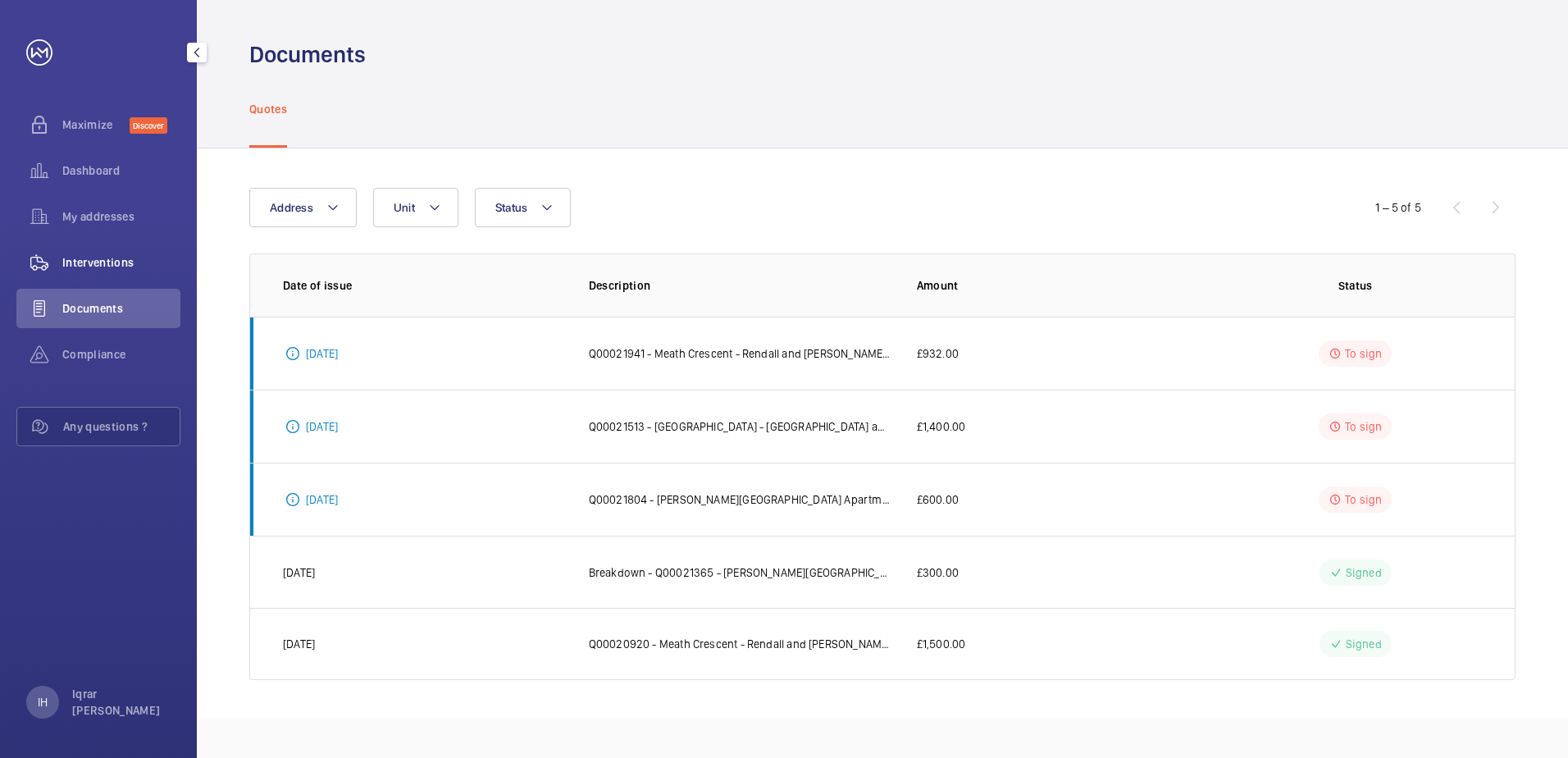
click at [80, 263] on span "Interventions" at bounding box center [121, 262] width 118 height 16
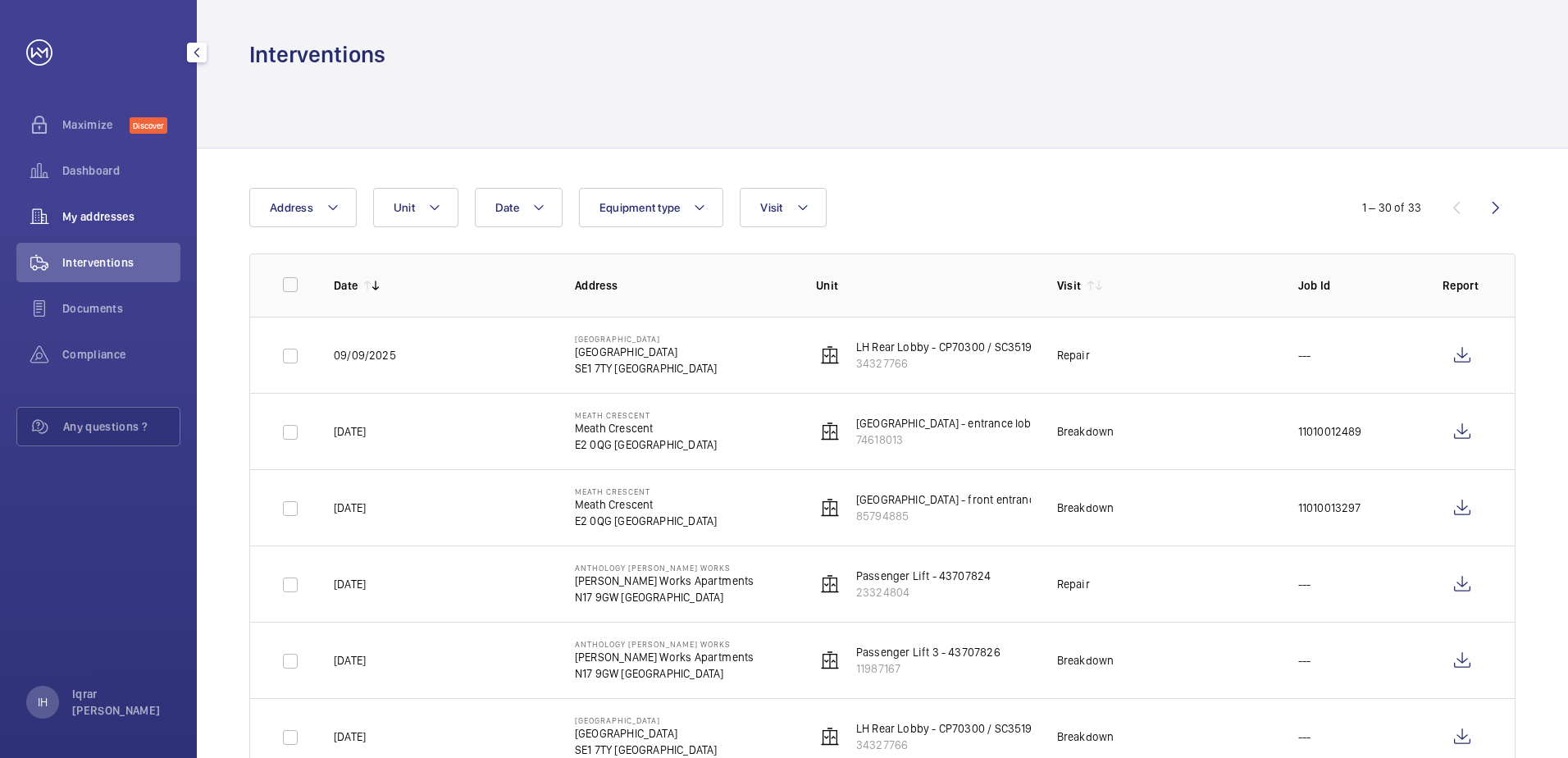
click at [90, 218] on span "My addresses" at bounding box center [121, 216] width 118 height 16
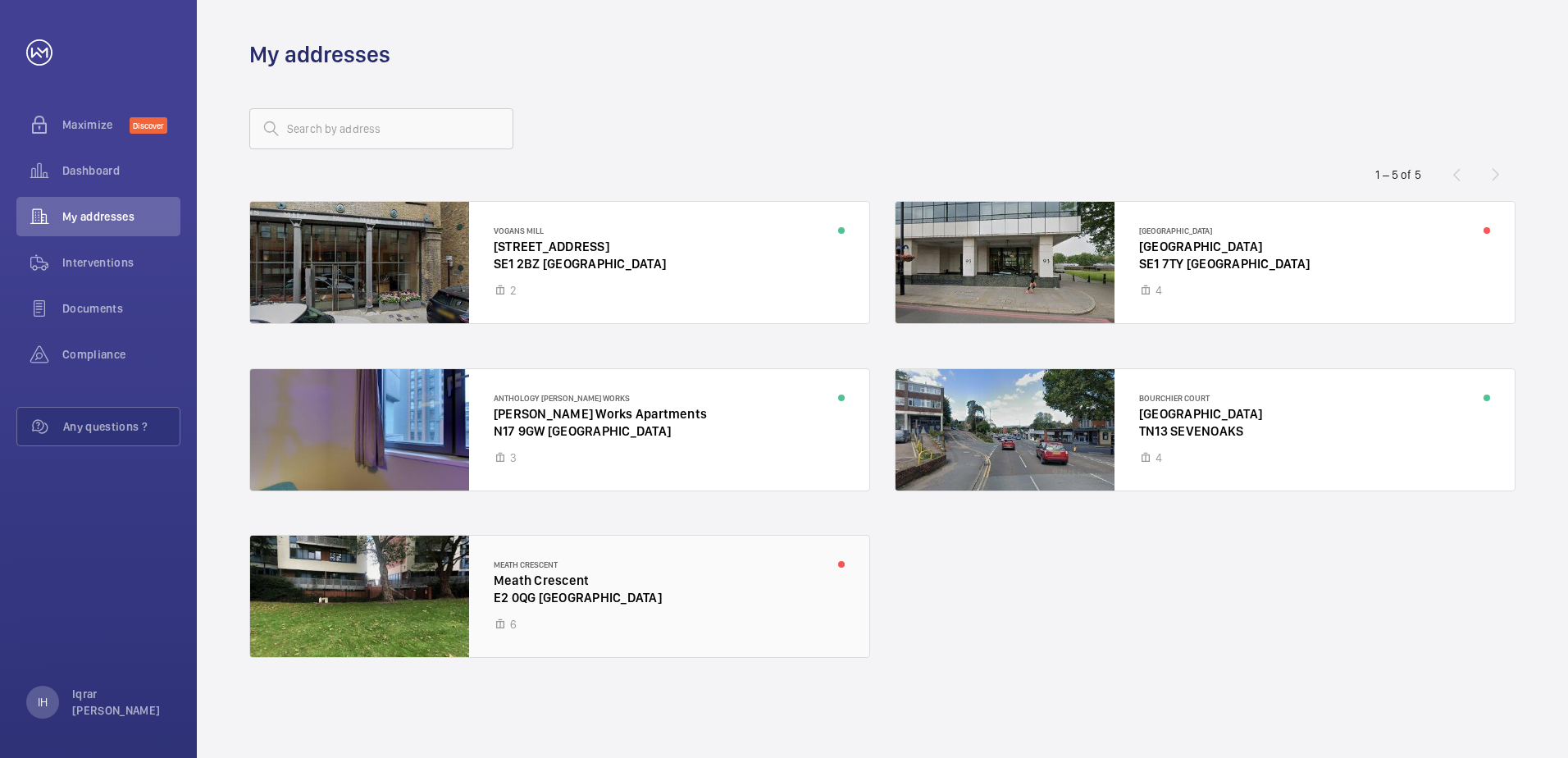
click at [618, 578] on div at bounding box center [559, 595] width 619 height 121
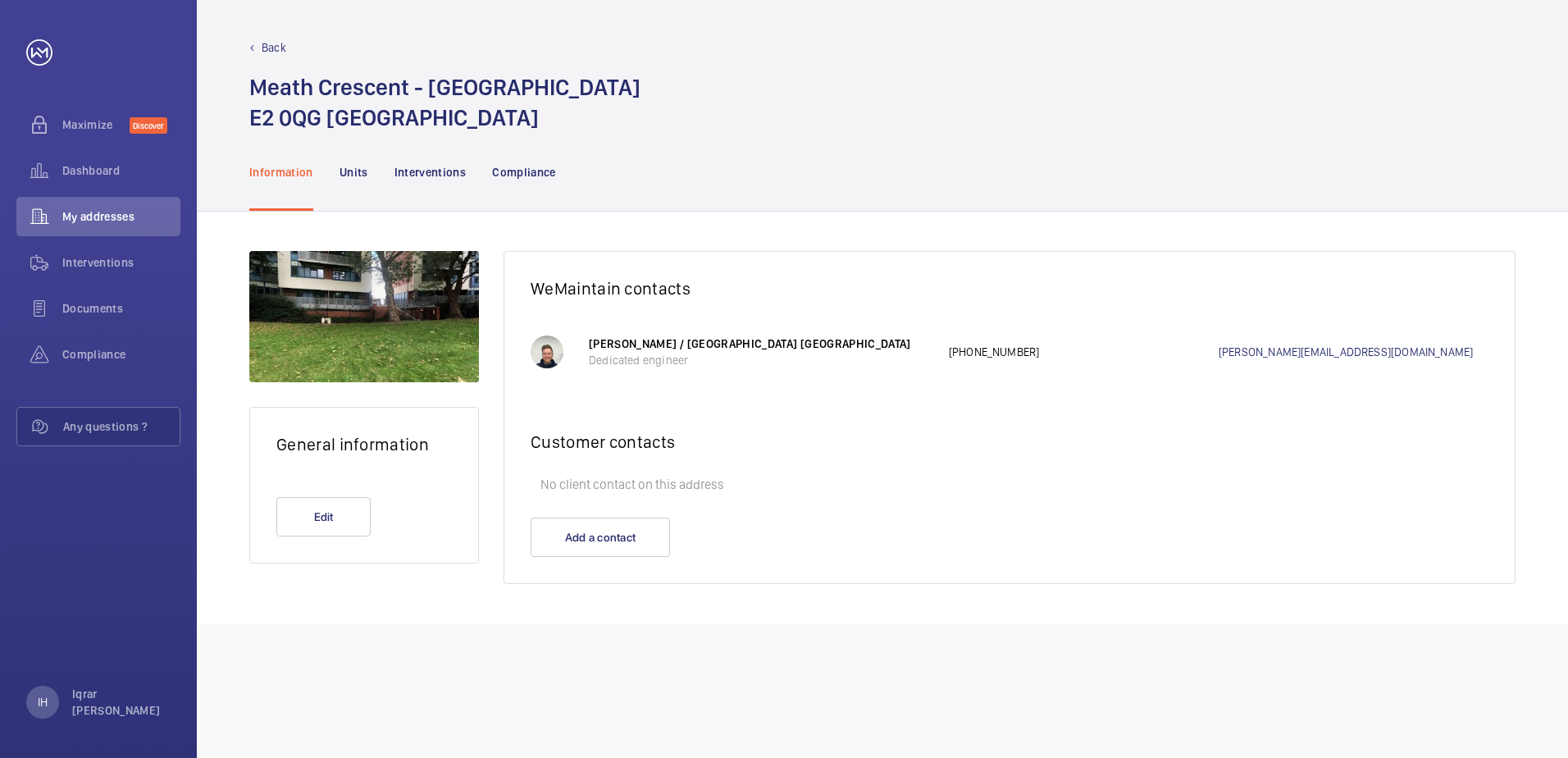
click at [368, 169] on nav "Information Units Interventions Compliance" at bounding box center [402, 172] width 307 height 78
click at [348, 172] on p "Units" at bounding box center [354, 172] width 29 height 16
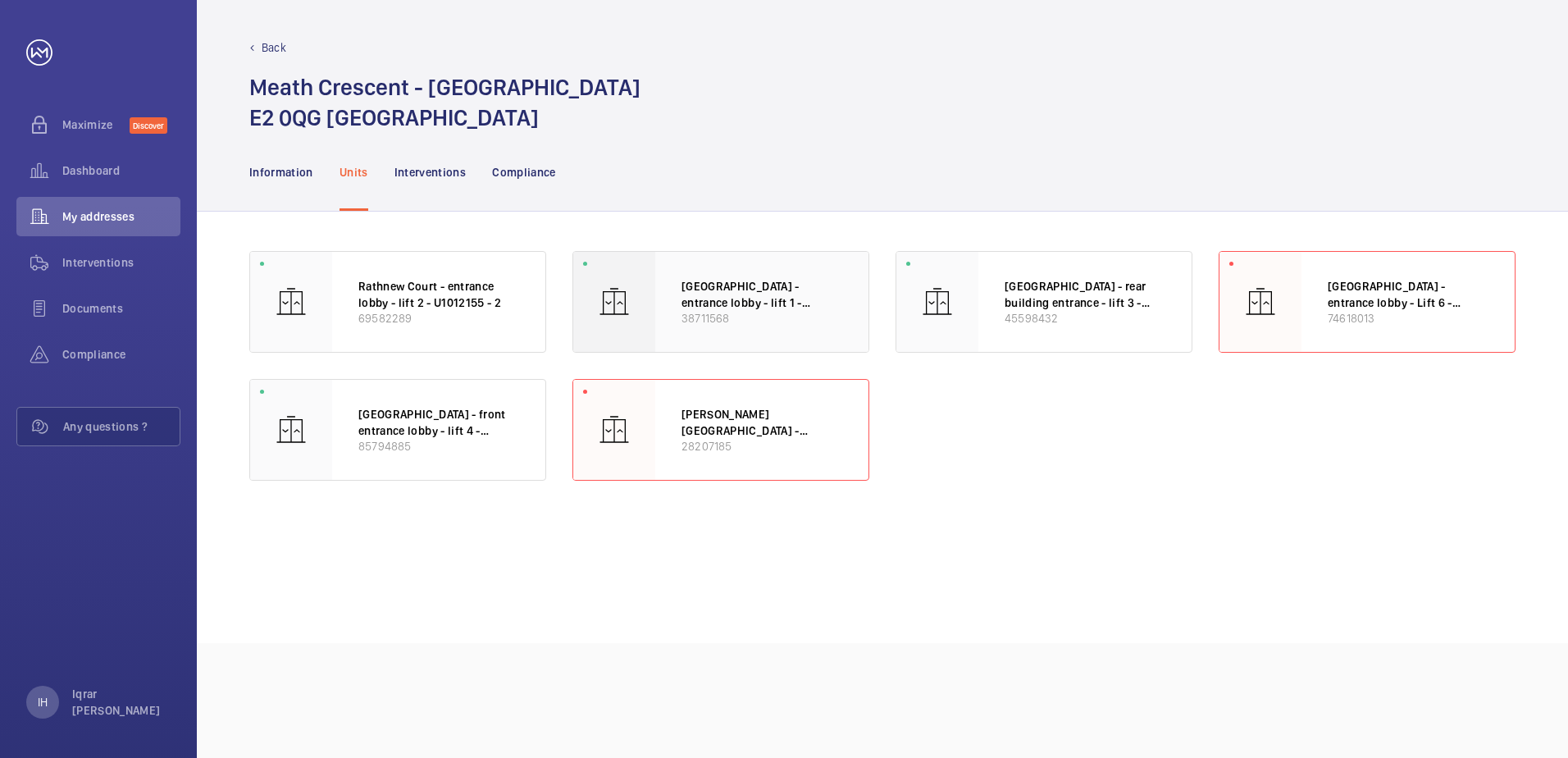
click at [740, 312] on p "38711568" at bounding box center [762, 318] width 161 height 15
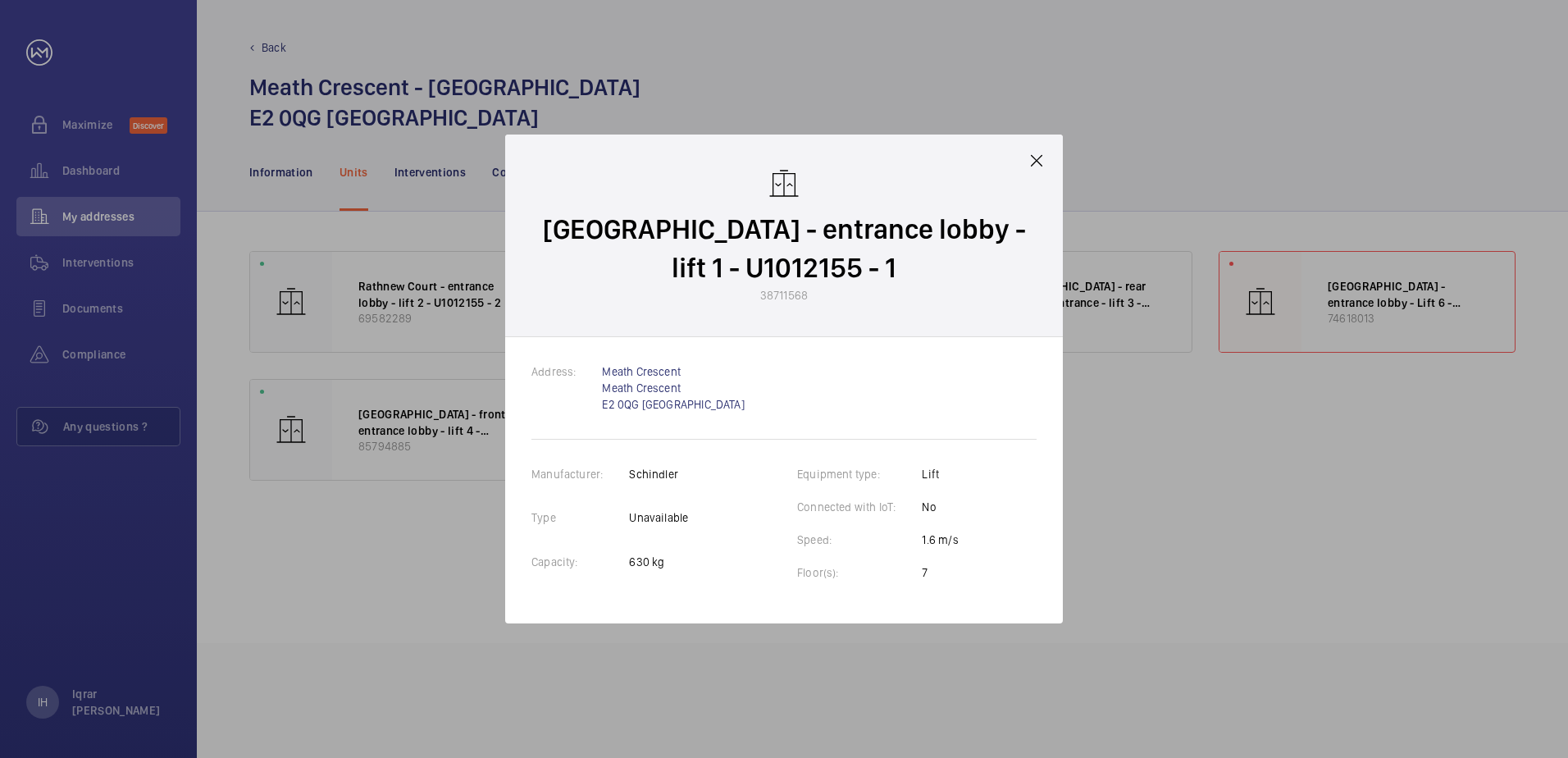
click at [1033, 167] on mat-icon at bounding box center [1036, 160] width 19 height 19
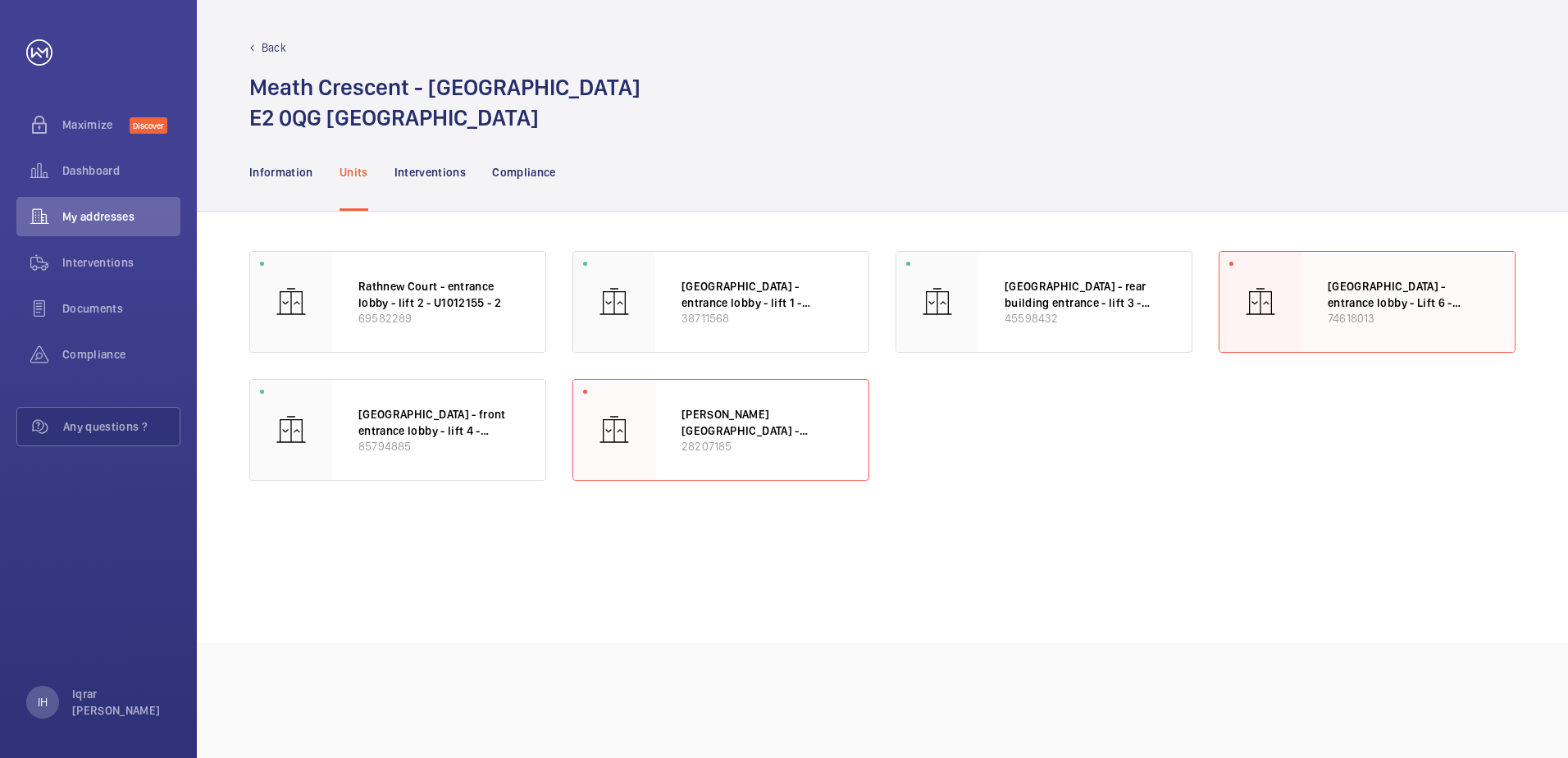
click at [1343, 299] on p "[GEOGRAPHIC_DATA] - entrance lobby - Lift 6 - U1012155 - 6" at bounding box center [1409, 294] width 161 height 32
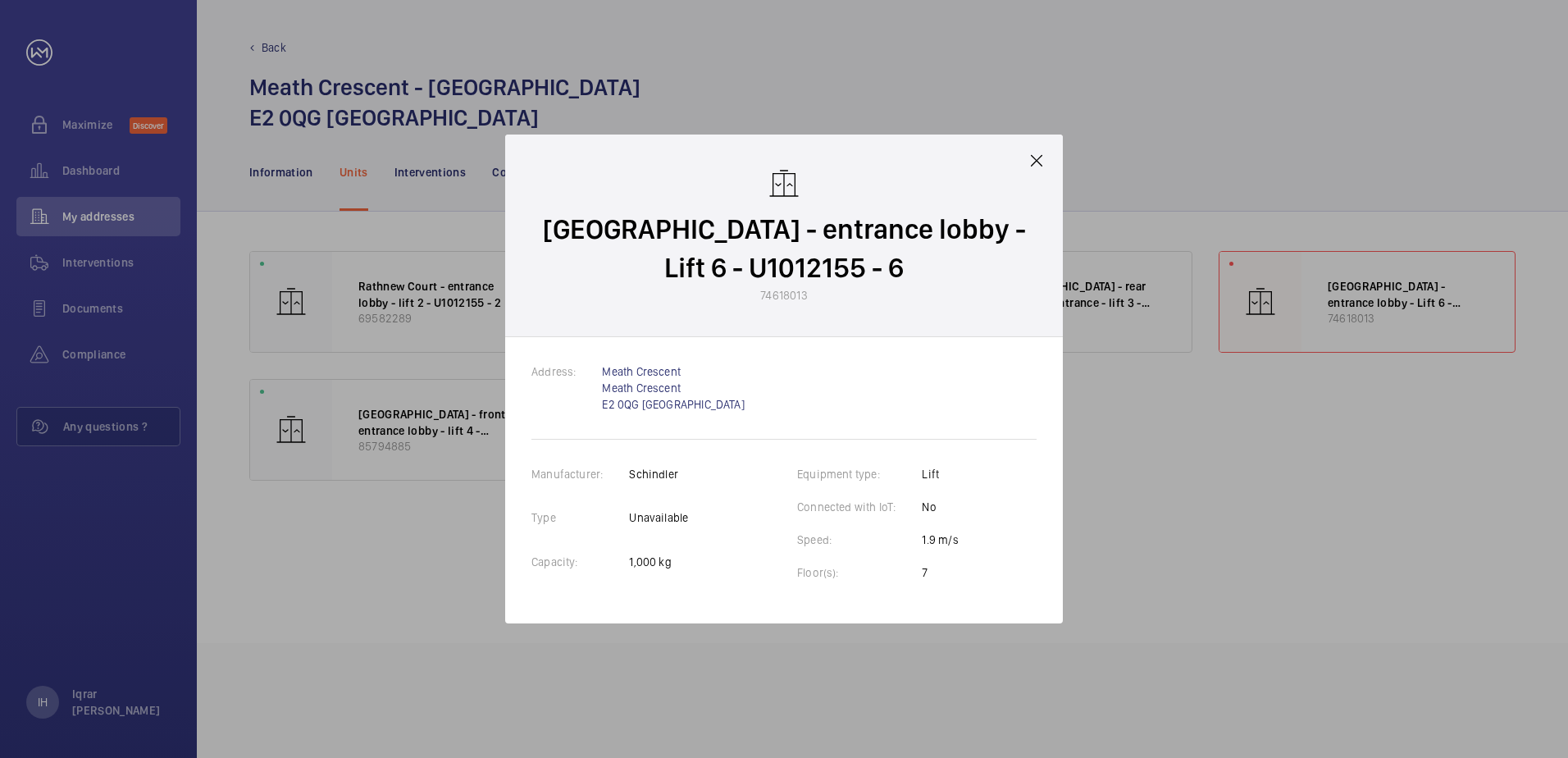
click at [829, 401] on div "Address: [STREET_ADDRESS]" at bounding box center [784, 401] width 505 height 76
click at [1029, 159] on mat-icon at bounding box center [1036, 160] width 19 height 19
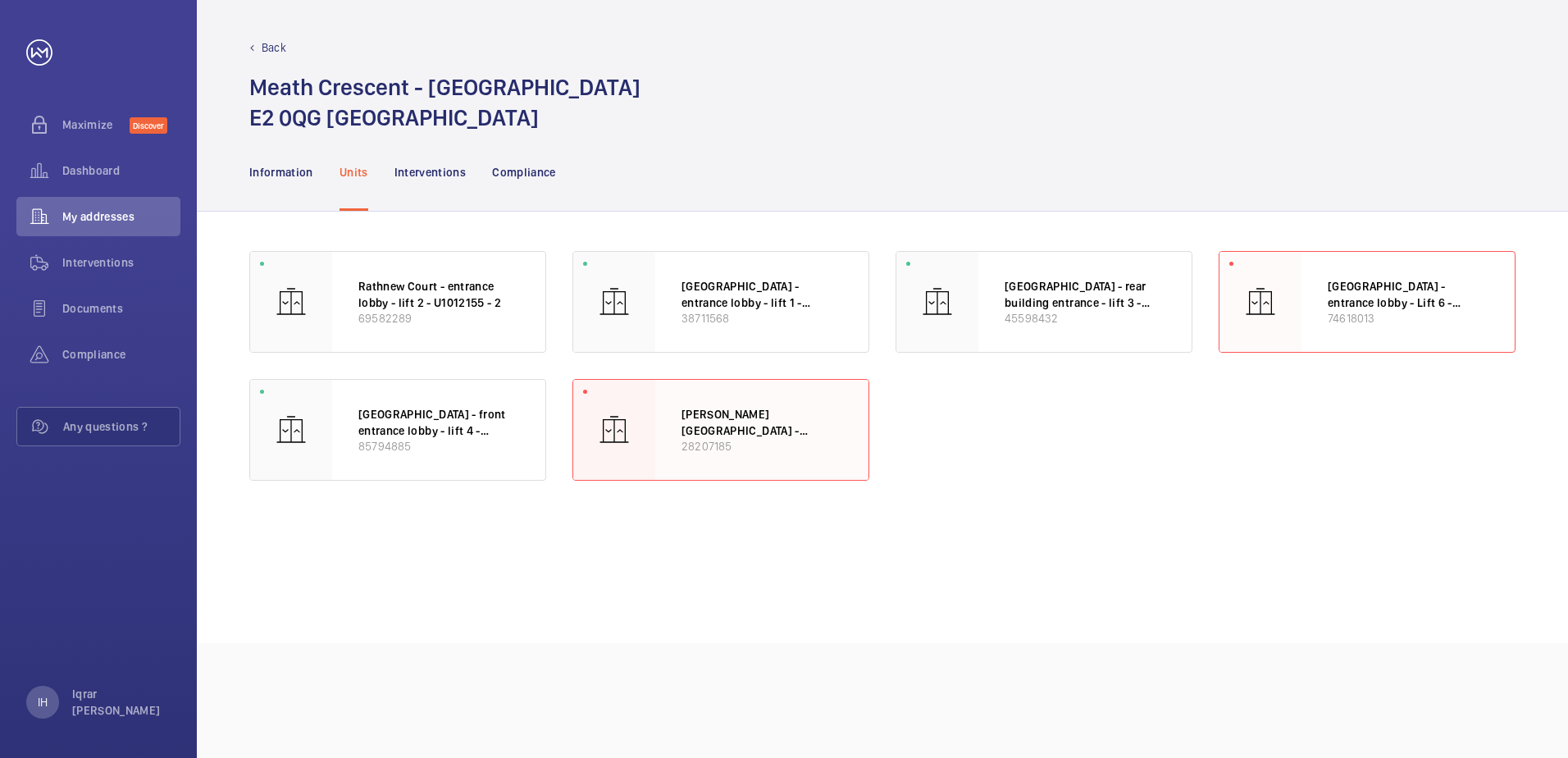
click at [756, 387] on div "[PERSON_NAME][GEOGRAPHIC_DATA] - entrance lobby - lift 5 - U1012155 - 5 28207185" at bounding box center [762, 429] width 213 height 100
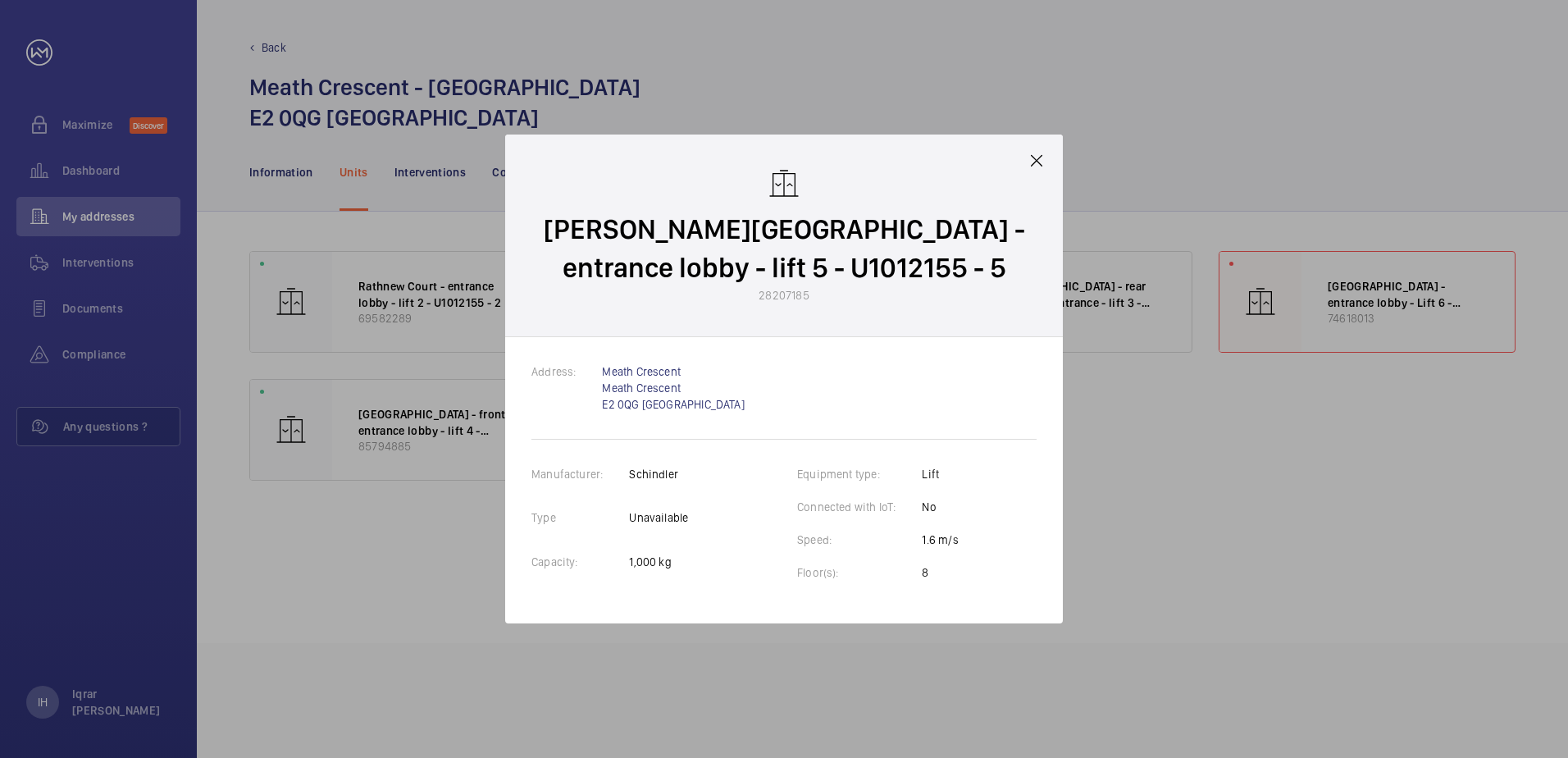
click at [1082, 169] on div at bounding box center [784, 379] width 1568 height 758
